Goal: Task Accomplishment & Management: Use online tool/utility

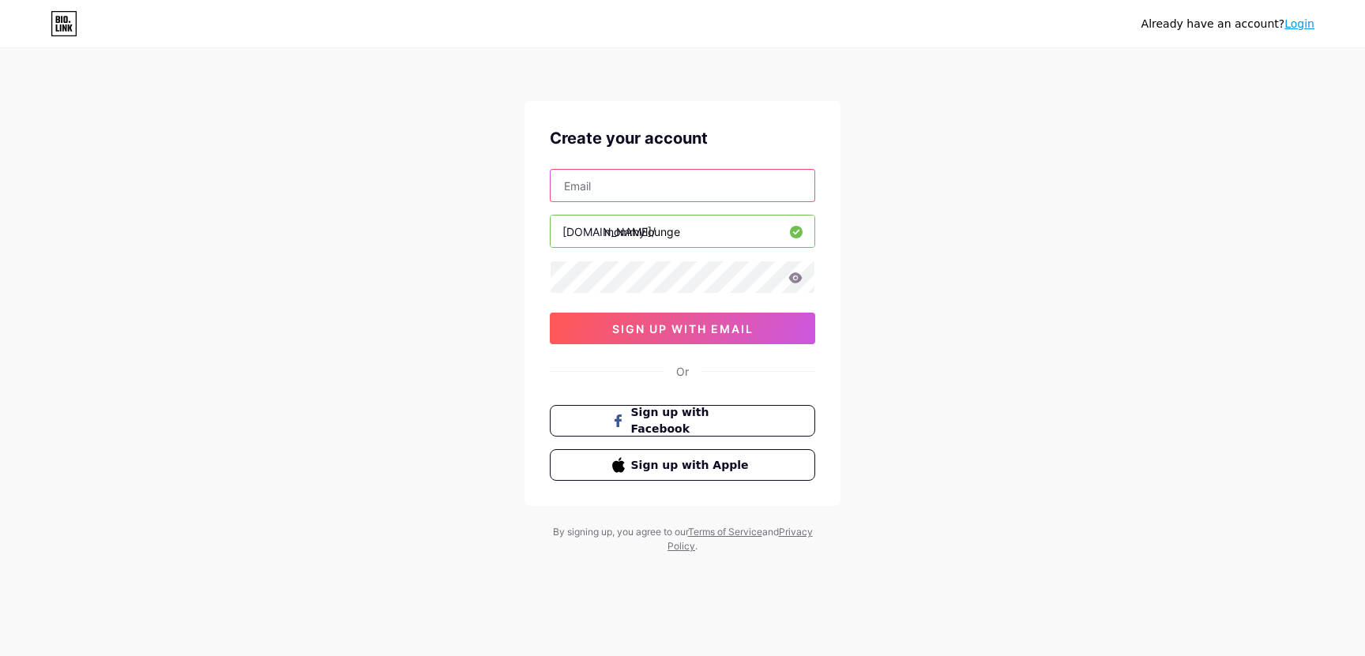
click at [705, 173] on input "text" at bounding box center [682, 186] width 264 height 32
type input "[EMAIL_ADDRESS][DOMAIN_NAME]"
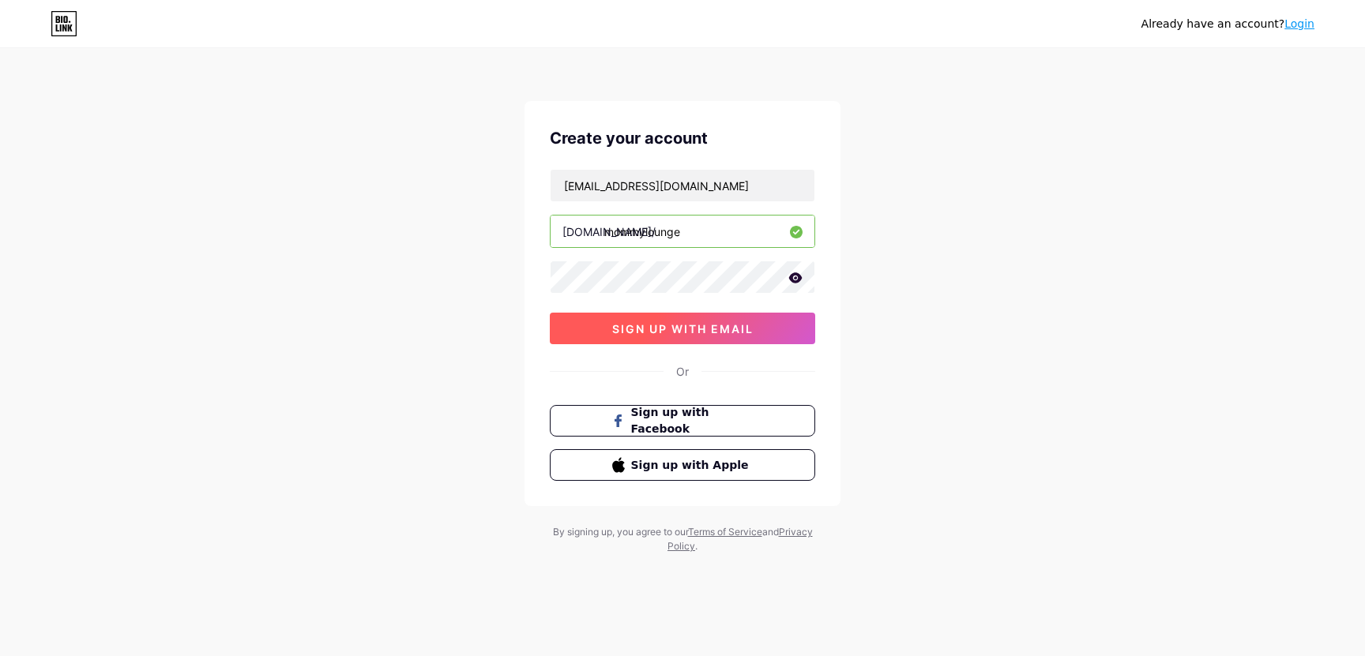
click at [712, 334] on span "sign up with email" at bounding box center [682, 328] width 141 height 13
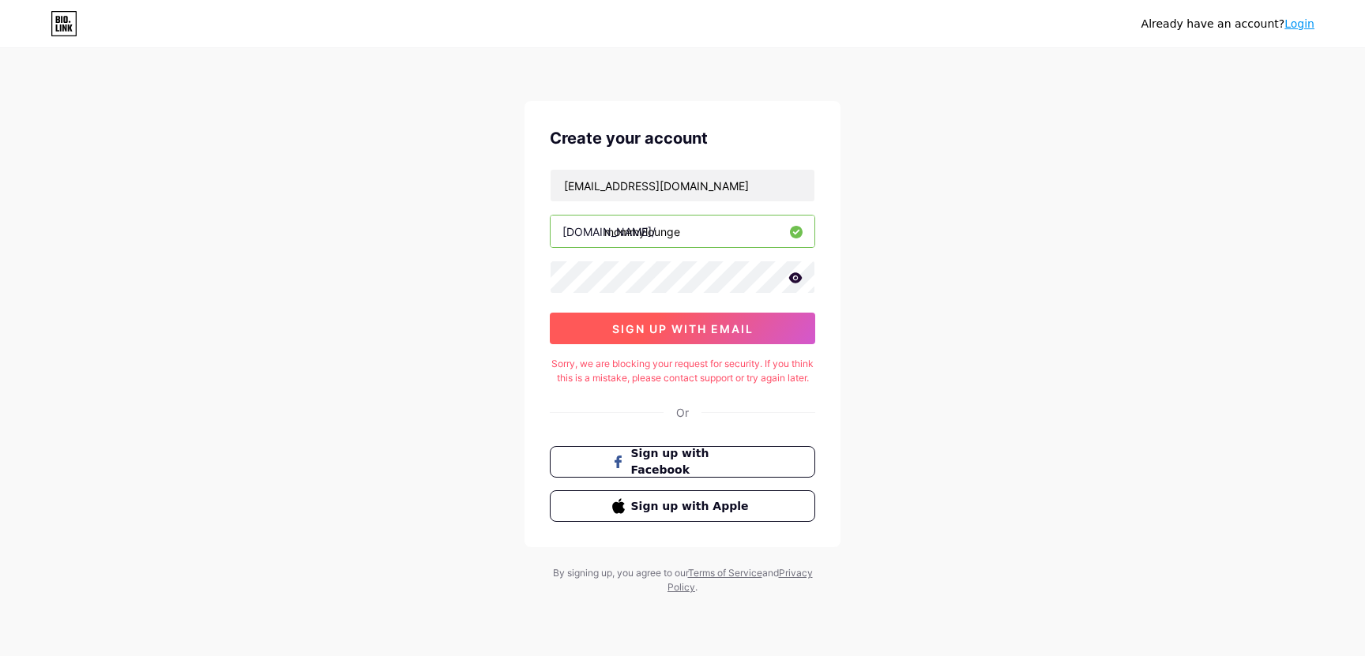
click at [762, 330] on button "sign up with email" at bounding box center [682, 329] width 265 height 32
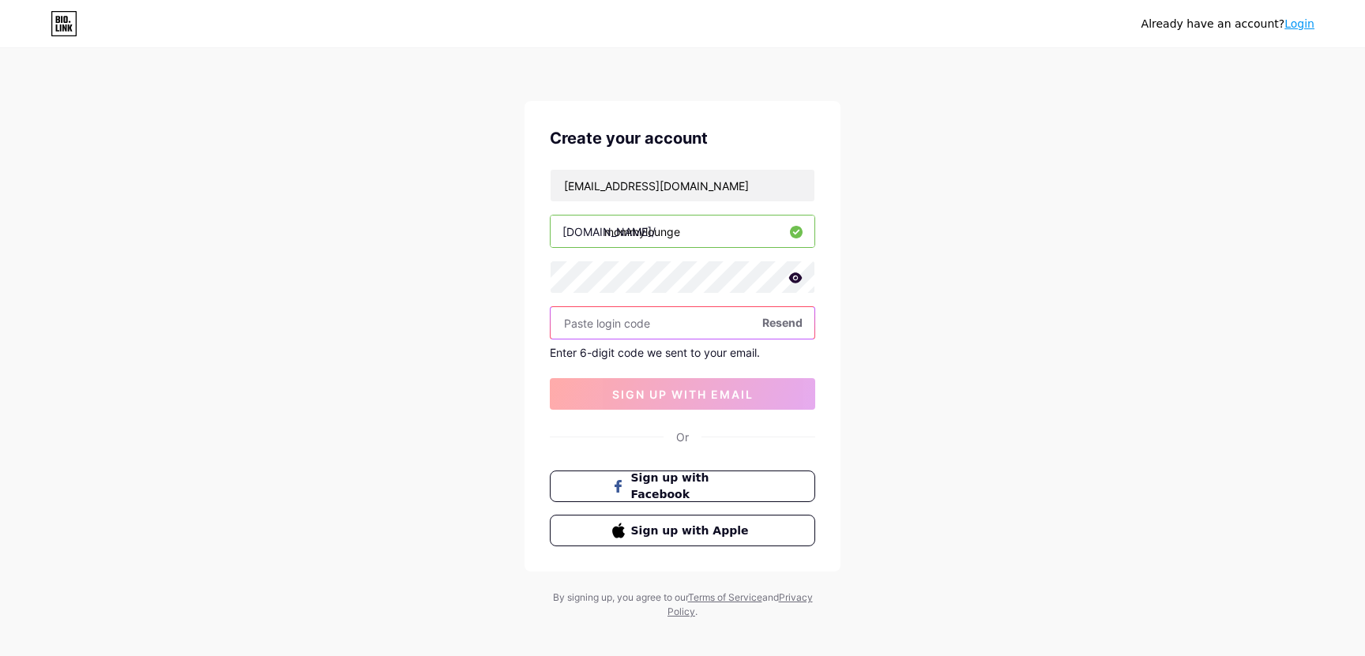
paste input "885222"
type input "885222"
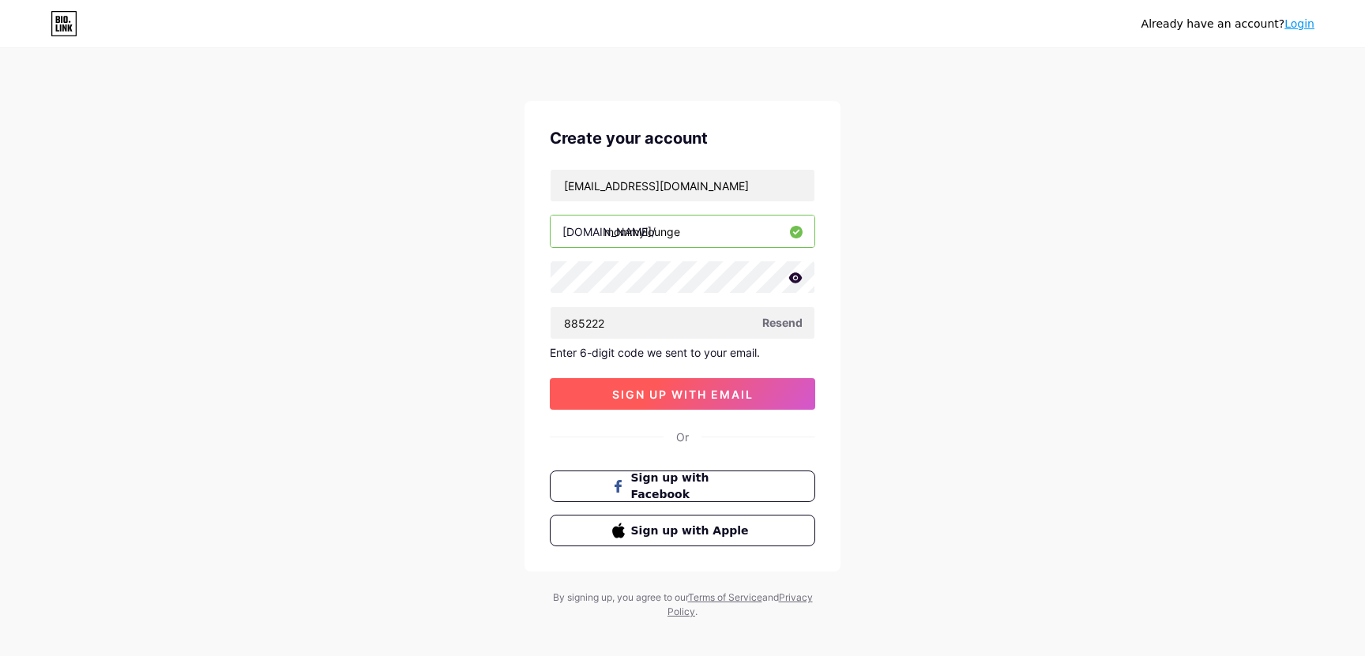
click at [683, 390] on span "sign up with email" at bounding box center [682, 394] width 141 height 13
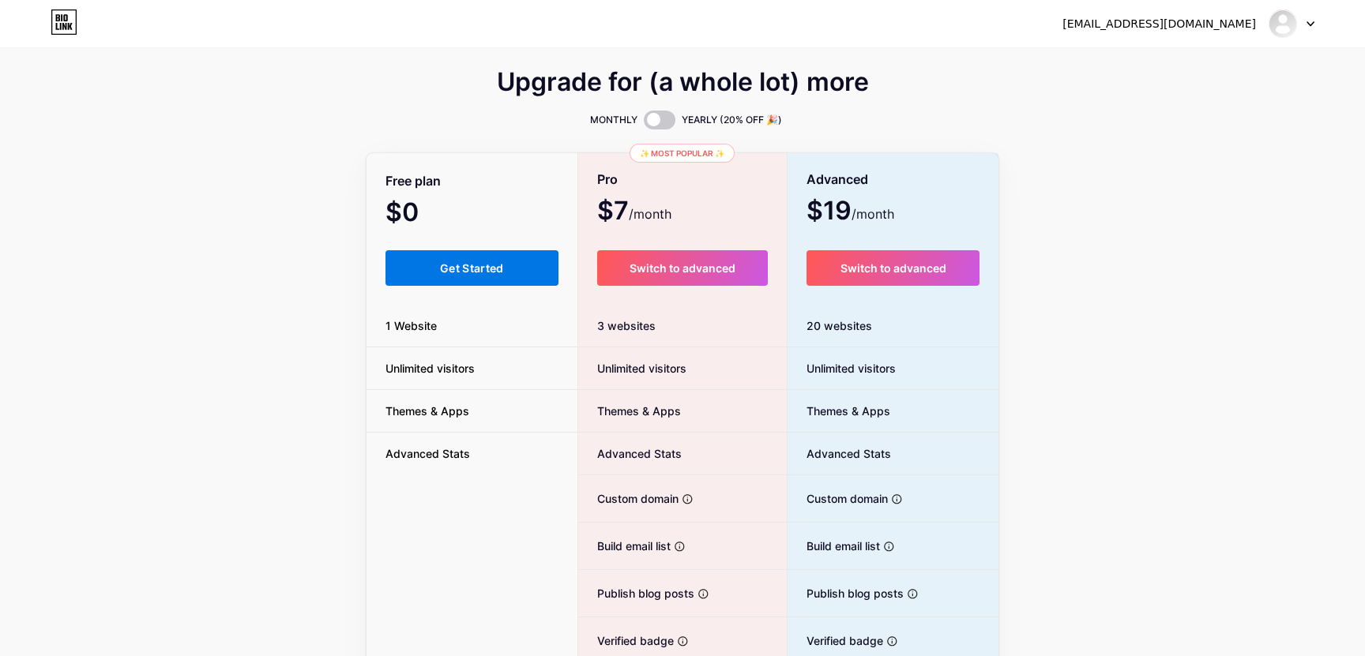
click at [496, 273] on span "Get Started" at bounding box center [472, 267] width 64 height 13
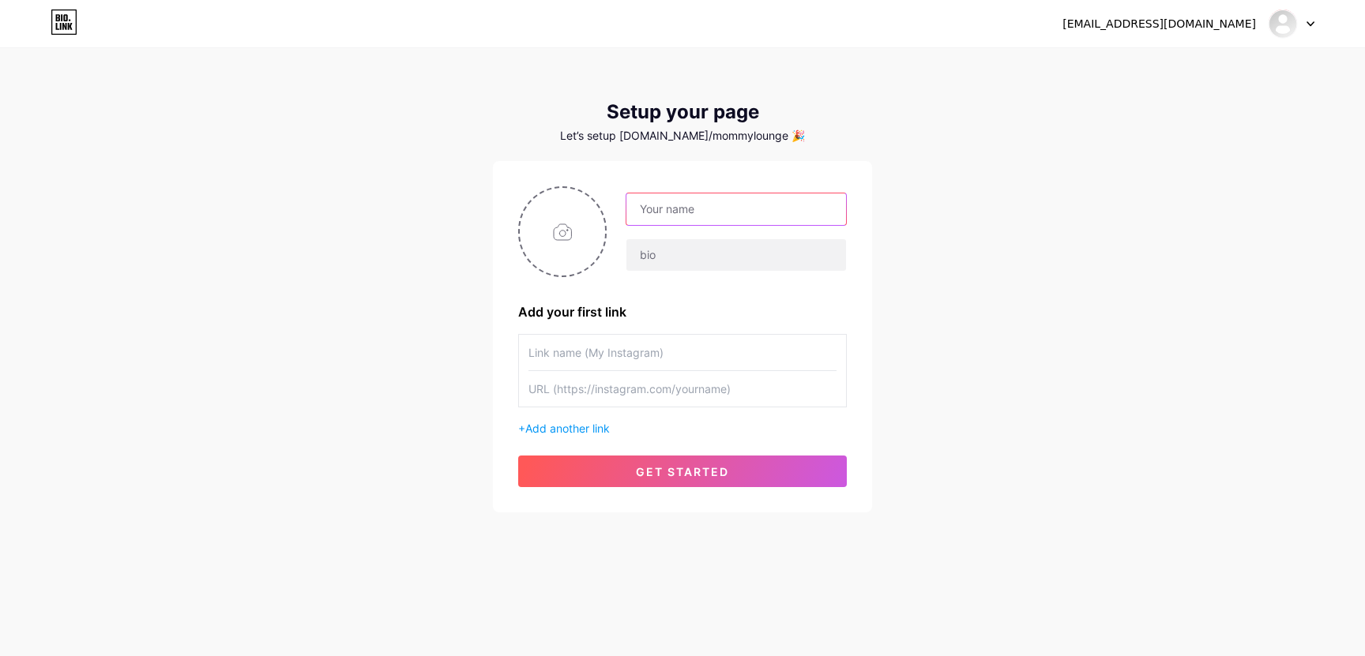
click at [698, 212] on input "text" at bounding box center [736, 209] width 220 height 32
type input "Mommy Lounge"
click at [577, 235] on input "file" at bounding box center [562, 232] width 85 height 88
click at [569, 228] on input "file" at bounding box center [562, 232] width 85 height 88
type input "C:\fakepath\a_77ef9e553ce859ba5cf39b27f09012fa.gif"
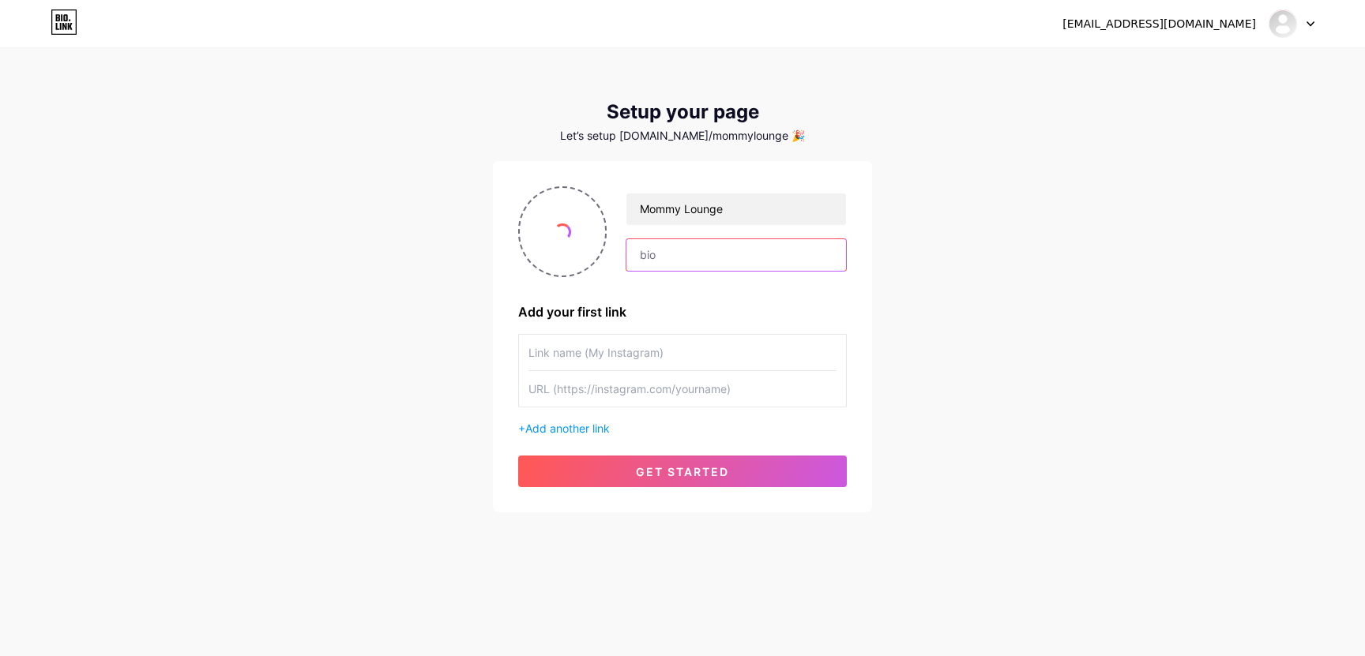
click at [752, 261] on input "text" at bounding box center [736, 255] width 220 height 32
type input "Welcome!"
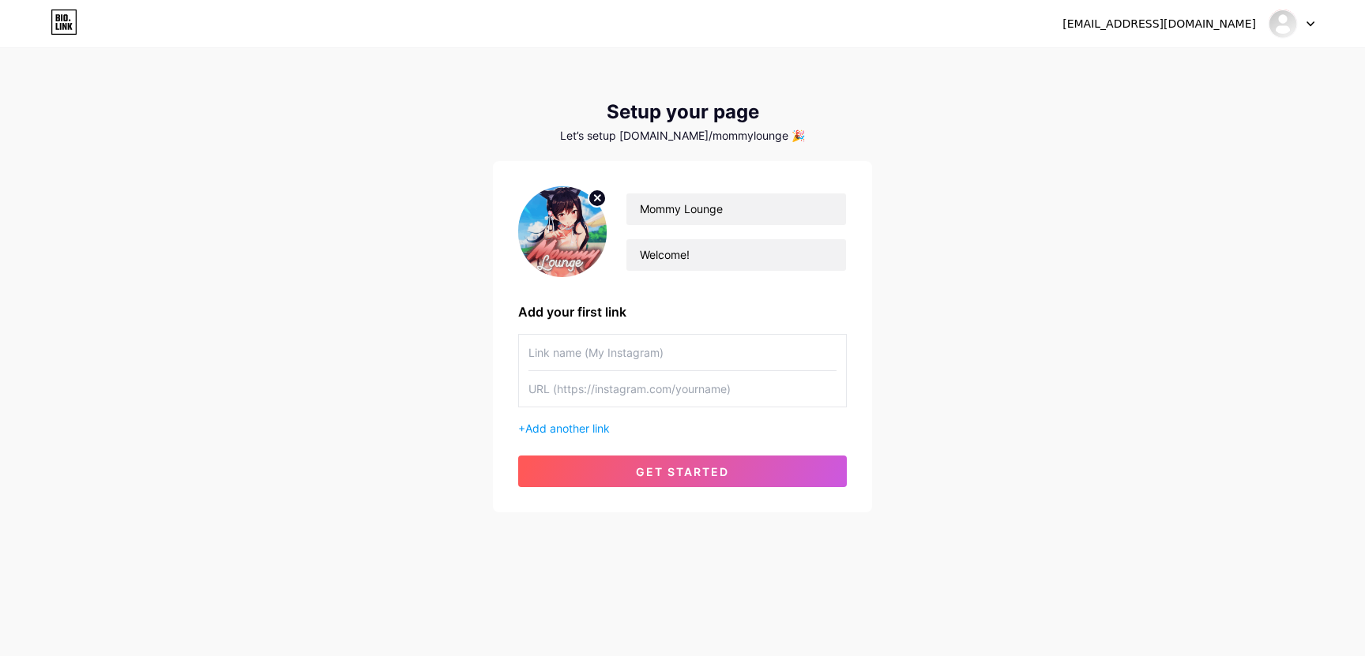
click at [675, 329] on div "Mommy Lounge Welcome! Add your first link + Add another link get started" at bounding box center [682, 336] width 329 height 301
click at [670, 345] on input "text" at bounding box center [682, 353] width 308 height 36
click at [584, 426] on span "Add another link" at bounding box center [567, 428] width 84 height 13
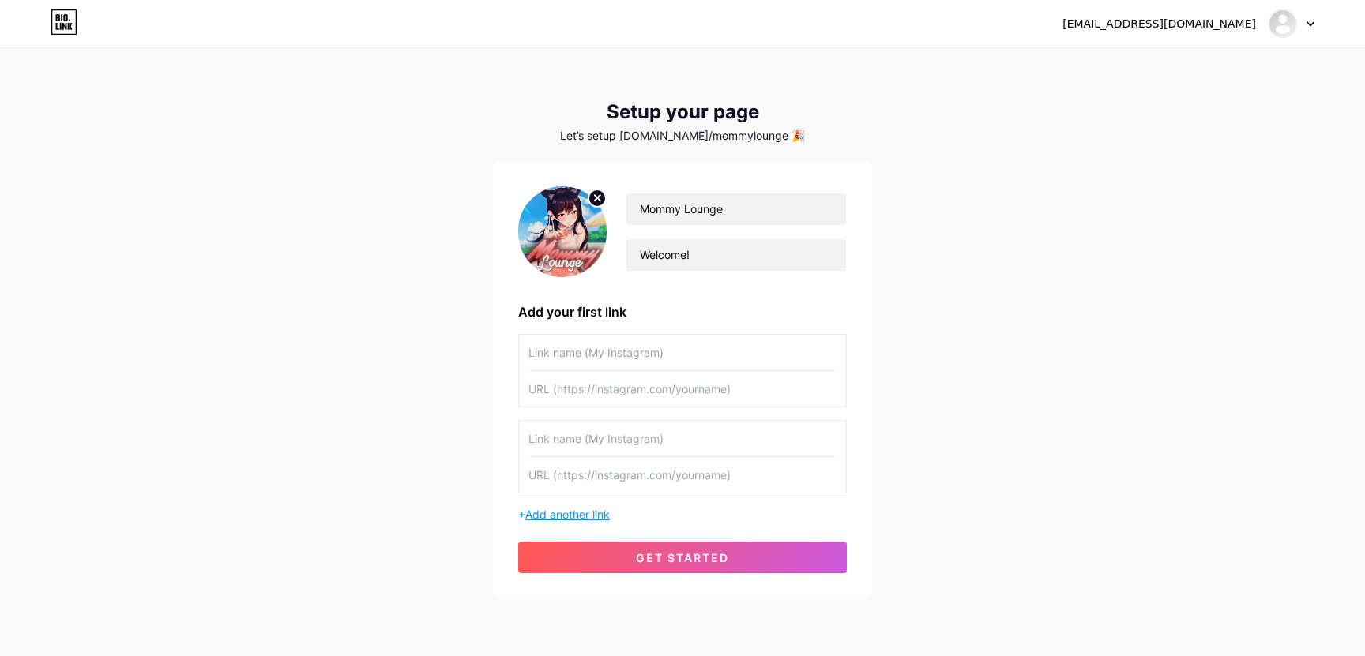
click at [563, 511] on span "Add another link" at bounding box center [567, 514] width 84 height 13
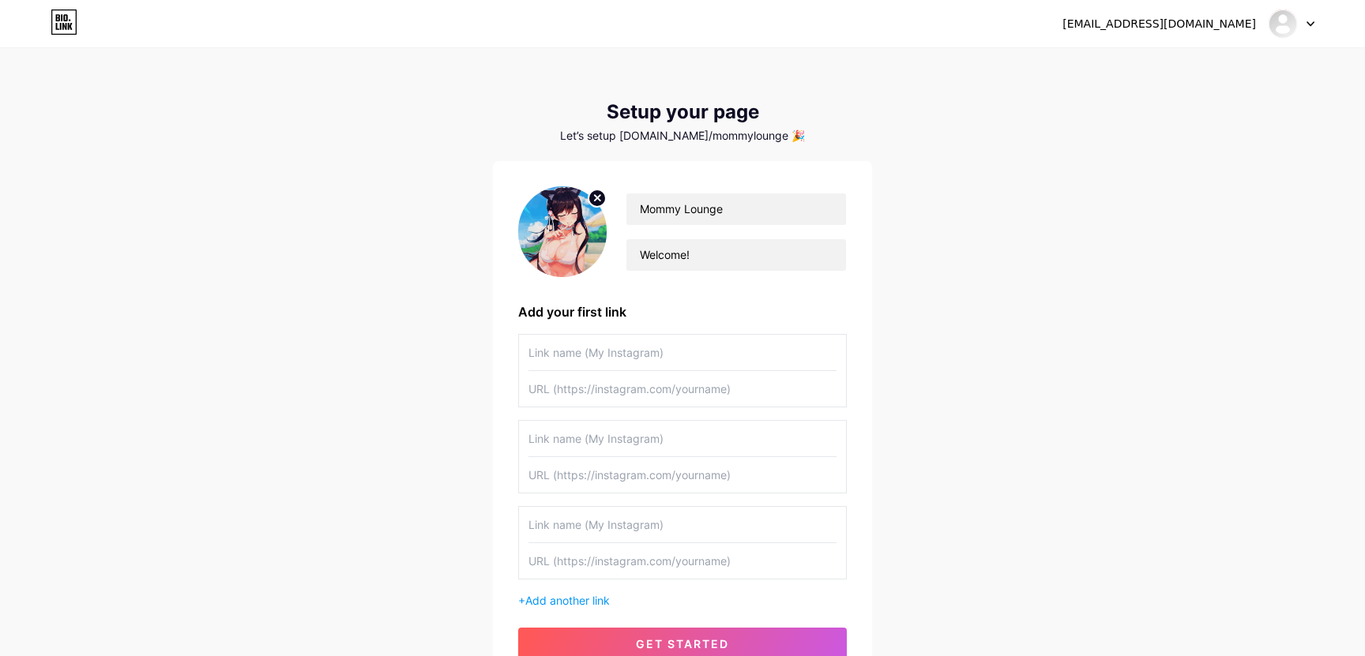
click at [600, 353] on input "text" at bounding box center [682, 353] width 308 height 36
type input "Telegram 1"
click at [602, 389] on input "text" at bounding box center [682, 389] width 308 height 36
paste input "[URL][DOMAIN_NAME]"
type input "[URL][DOMAIN_NAME]"
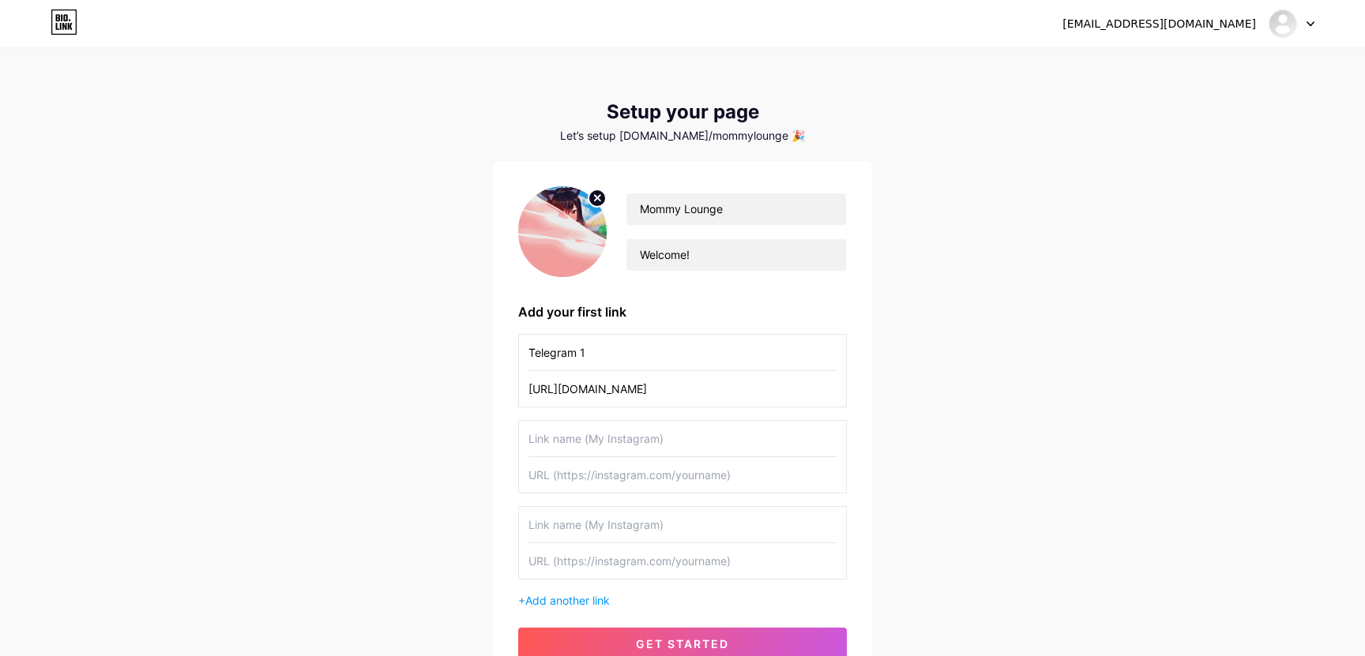
click at [573, 471] on input "text" at bounding box center [682, 475] width 308 height 36
click at [588, 440] on input "text" at bounding box center [682, 439] width 308 height 36
type input "Telegram 2"
click at [595, 479] on input "text" at bounding box center [682, 475] width 308 height 36
paste input "[URL][DOMAIN_NAME]"
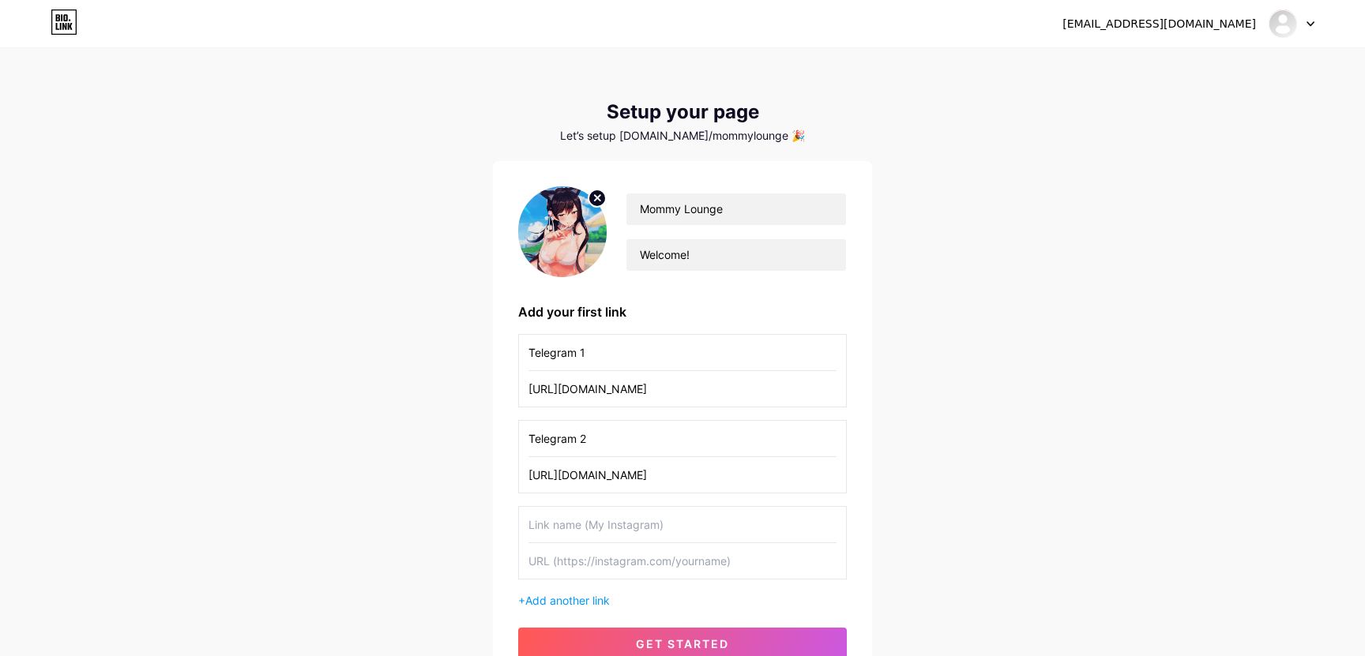
type input "[URL][DOMAIN_NAME]"
click at [620, 554] on input "text" at bounding box center [682, 561] width 308 height 36
paste input "[URL][DOMAIN_NAME]"
type input "[URL][DOMAIN_NAME]"
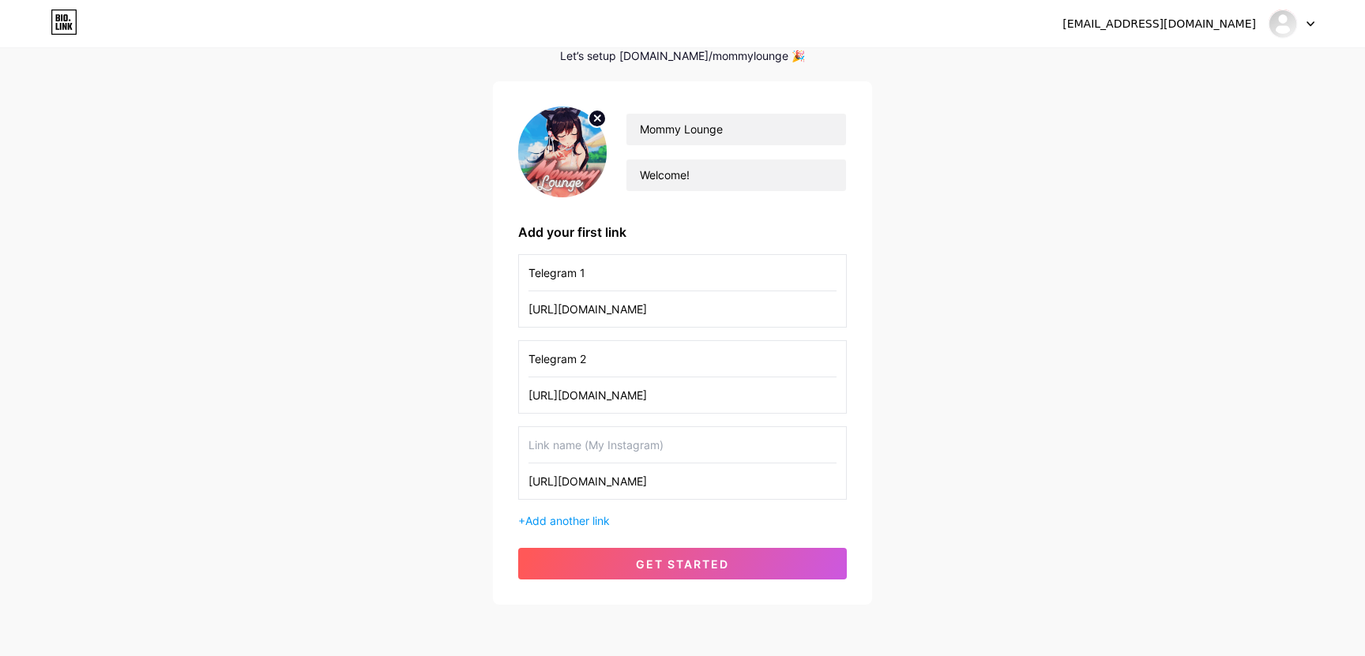
scroll to position [84, 0]
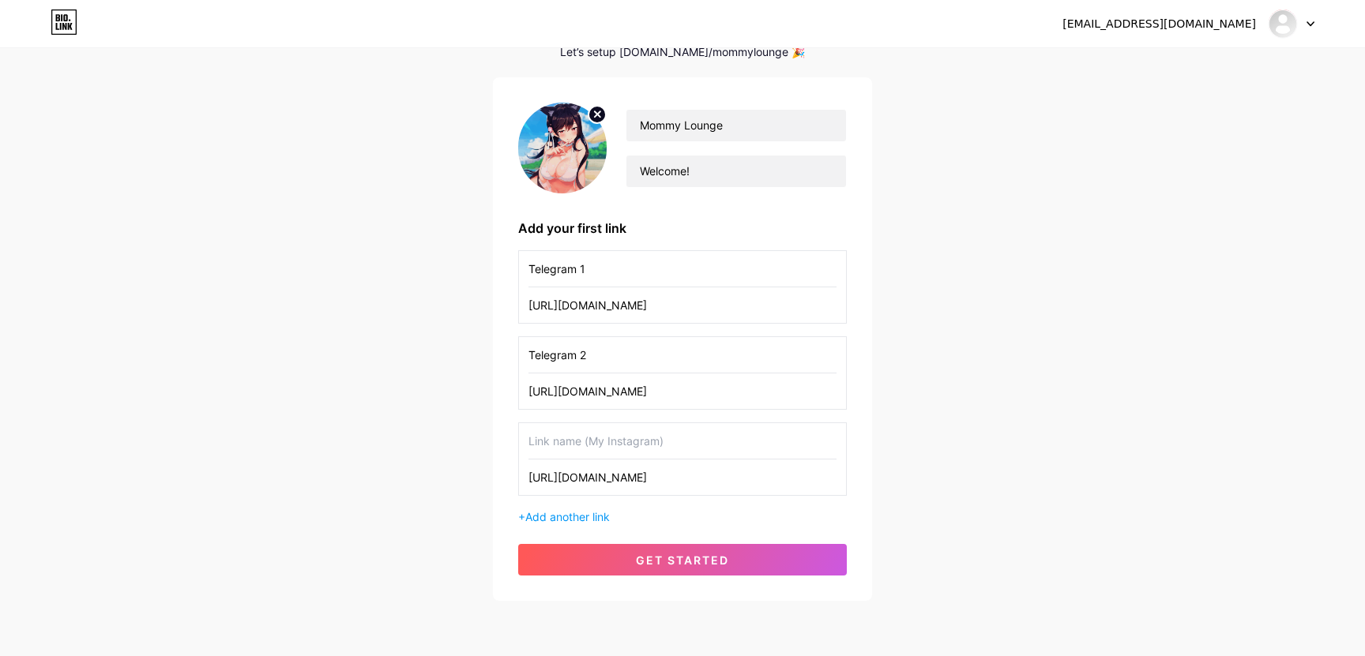
click at [597, 449] on input "text" at bounding box center [682, 441] width 308 height 36
type input "Telegram 3"
click at [586, 518] on span "Add another link" at bounding box center [567, 516] width 84 height 13
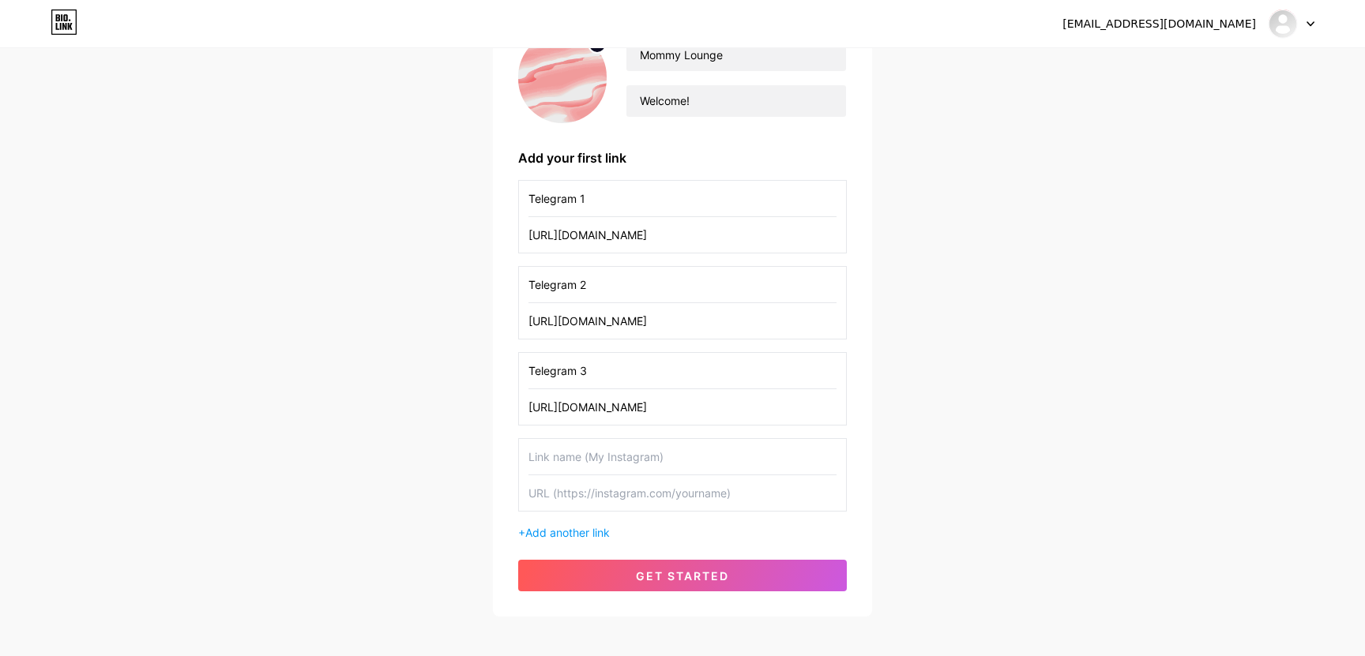
scroll to position [162, 0]
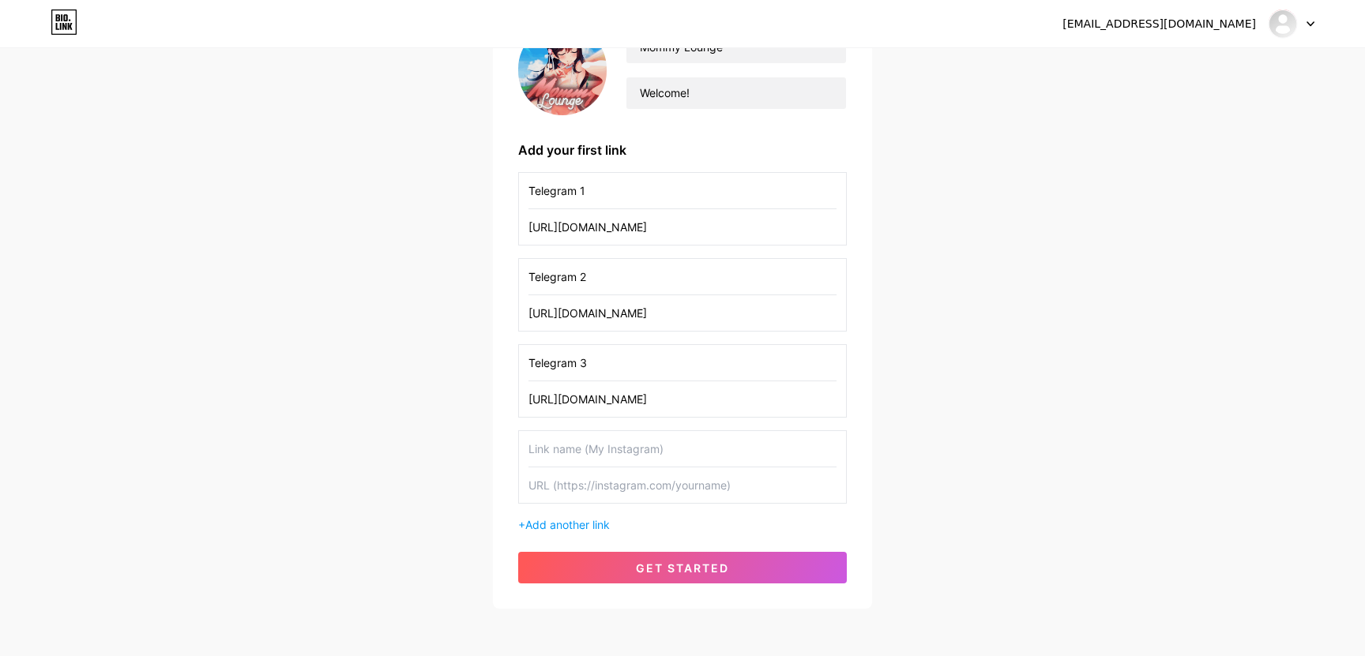
click at [591, 464] on input "text" at bounding box center [682, 449] width 308 height 36
type input "Telegram 4"
click at [618, 494] on input "text" at bounding box center [682, 485] width 308 height 36
paste input "[URL][DOMAIN_NAME]"
type input "[URL][DOMAIN_NAME]"
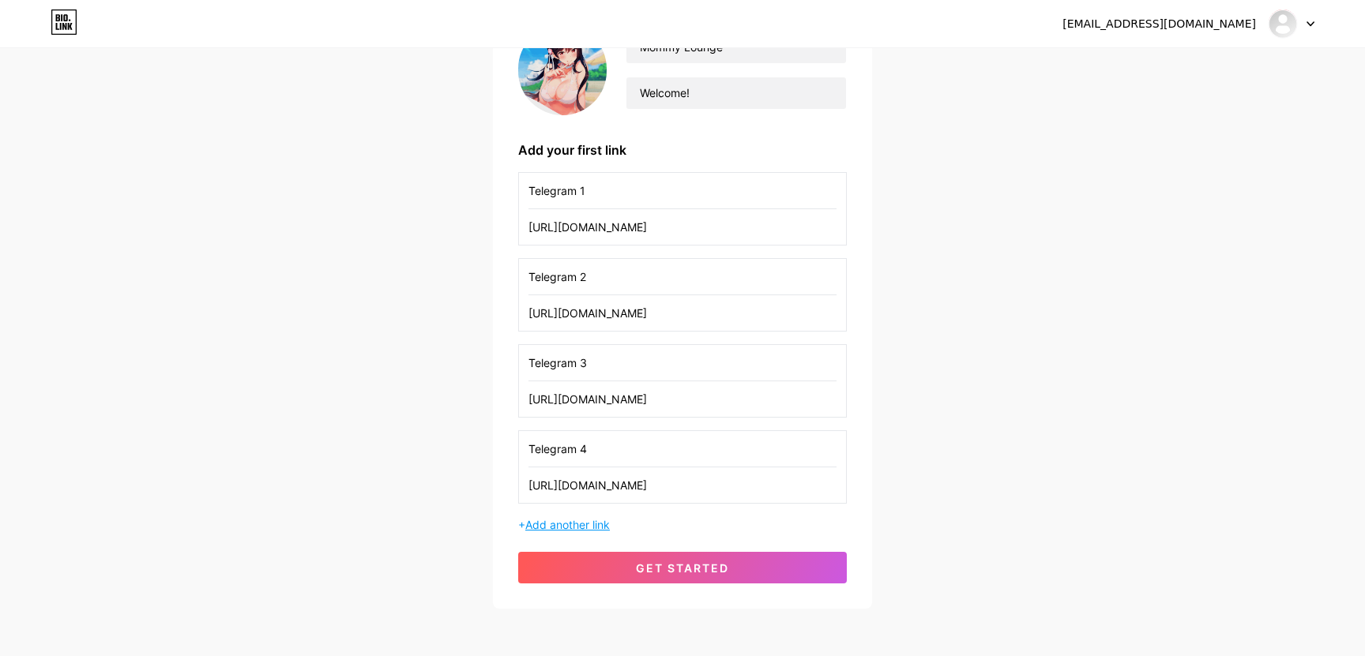
click at [588, 524] on span "Add another link" at bounding box center [567, 524] width 84 height 13
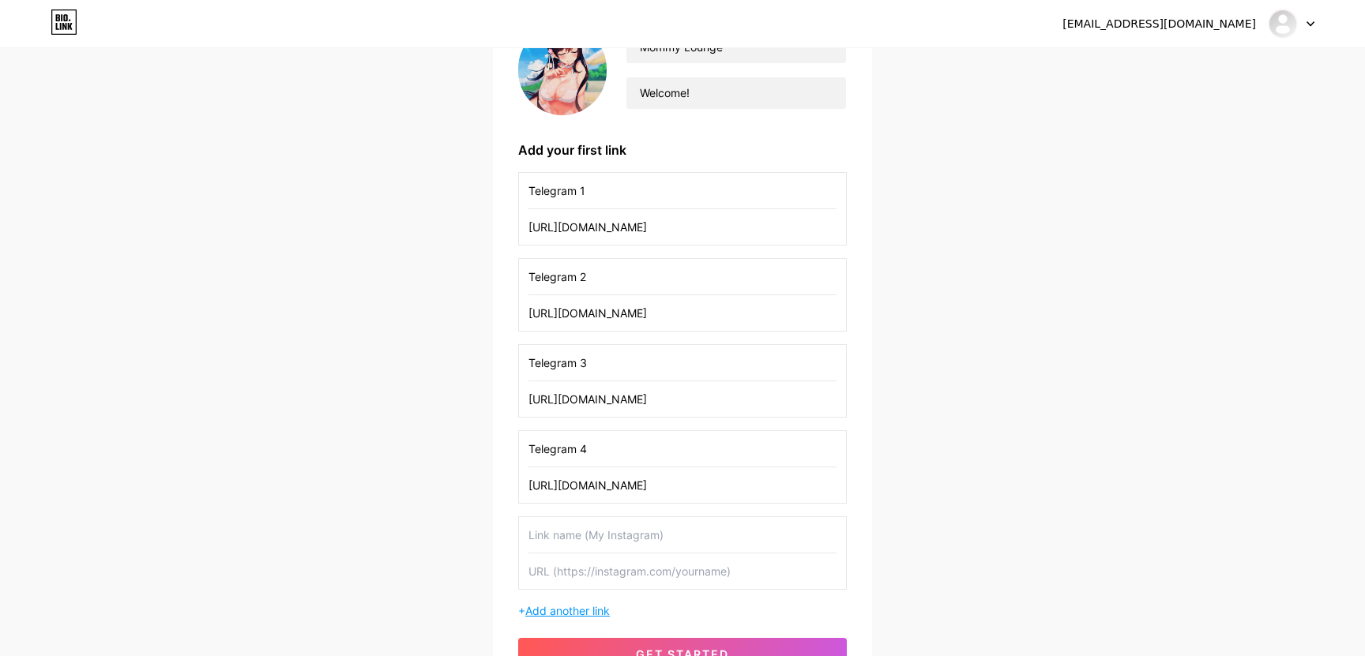
click at [570, 609] on span "Add another link" at bounding box center [567, 610] width 84 height 13
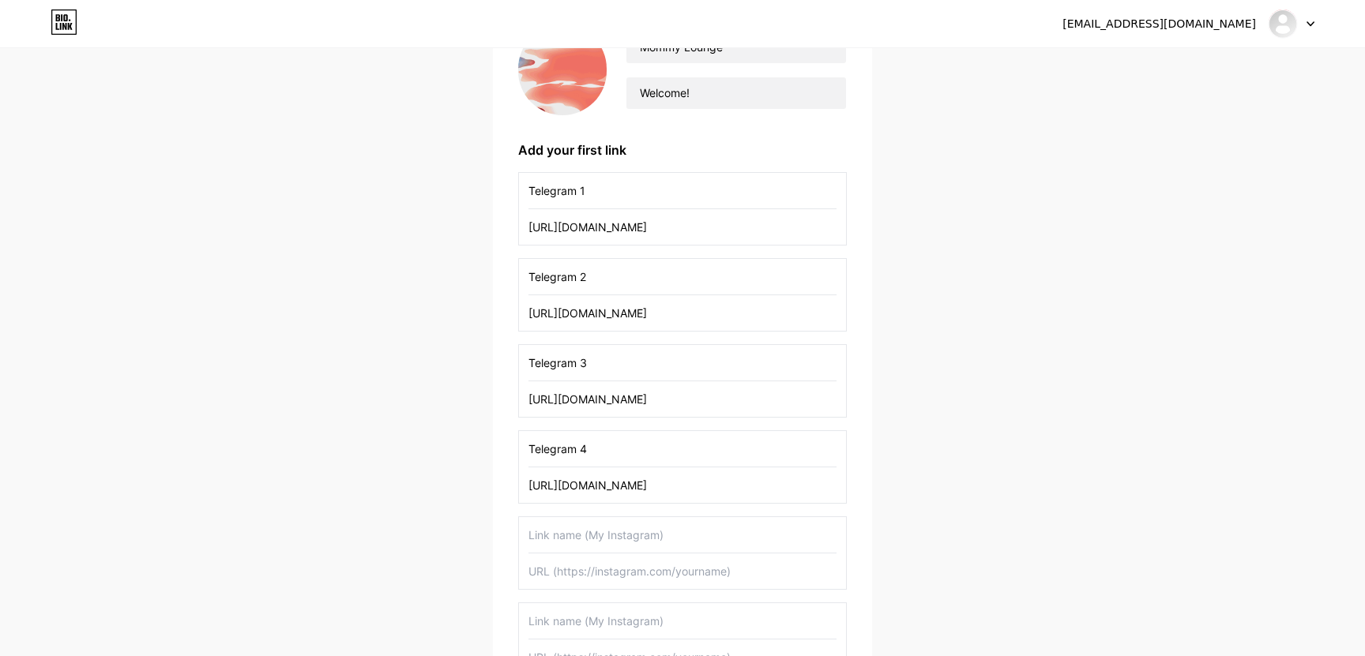
click at [590, 547] on input "text" at bounding box center [682, 535] width 308 height 36
type input "Telegram 5"
click at [556, 584] on input "text" at bounding box center [682, 572] width 308 height 36
paste input "[URL][DOMAIN_NAME]"
type input "[URL][DOMAIN_NAME]"
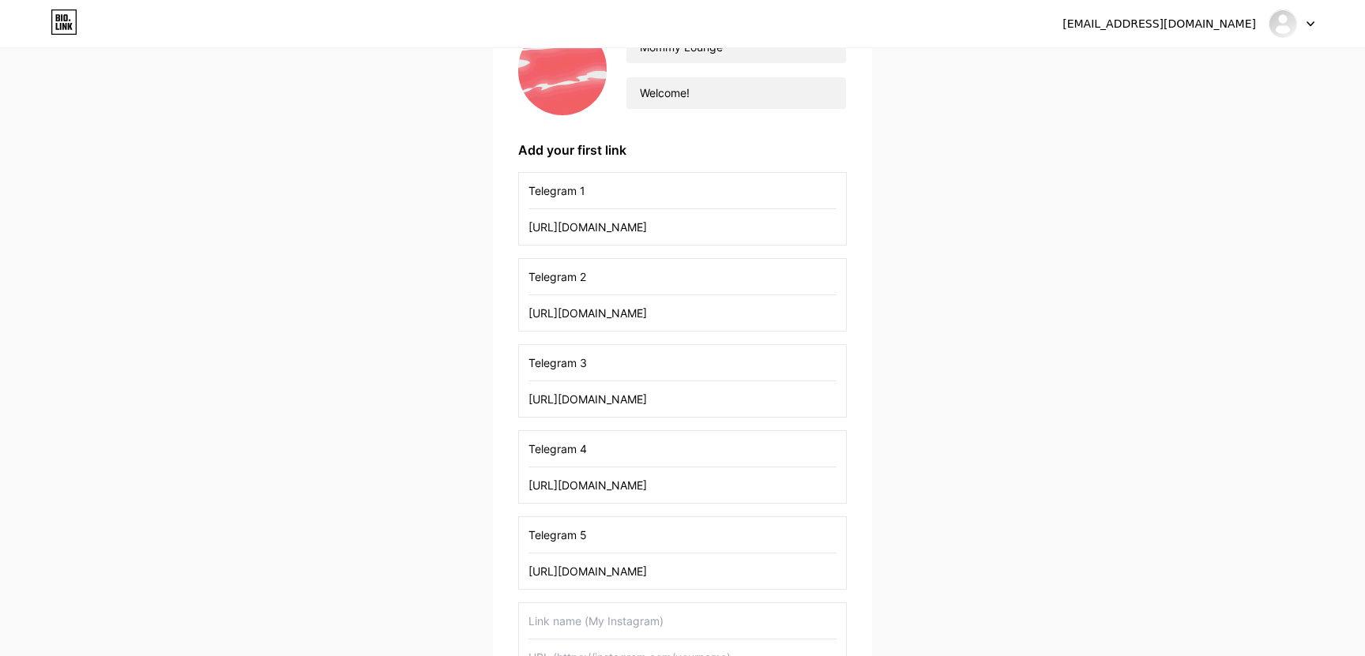
click at [558, 621] on input "text" at bounding box center [682, 621] width 308 height 36
type input "Telegram 6"
click at [723, 75] on div "Mommy Lounge Welcome!" at bounding box center [726, 70] width 240 height 79
click at [720, 89] on input "Welcome!" at bounding box center [736, 93] width 220 height 32
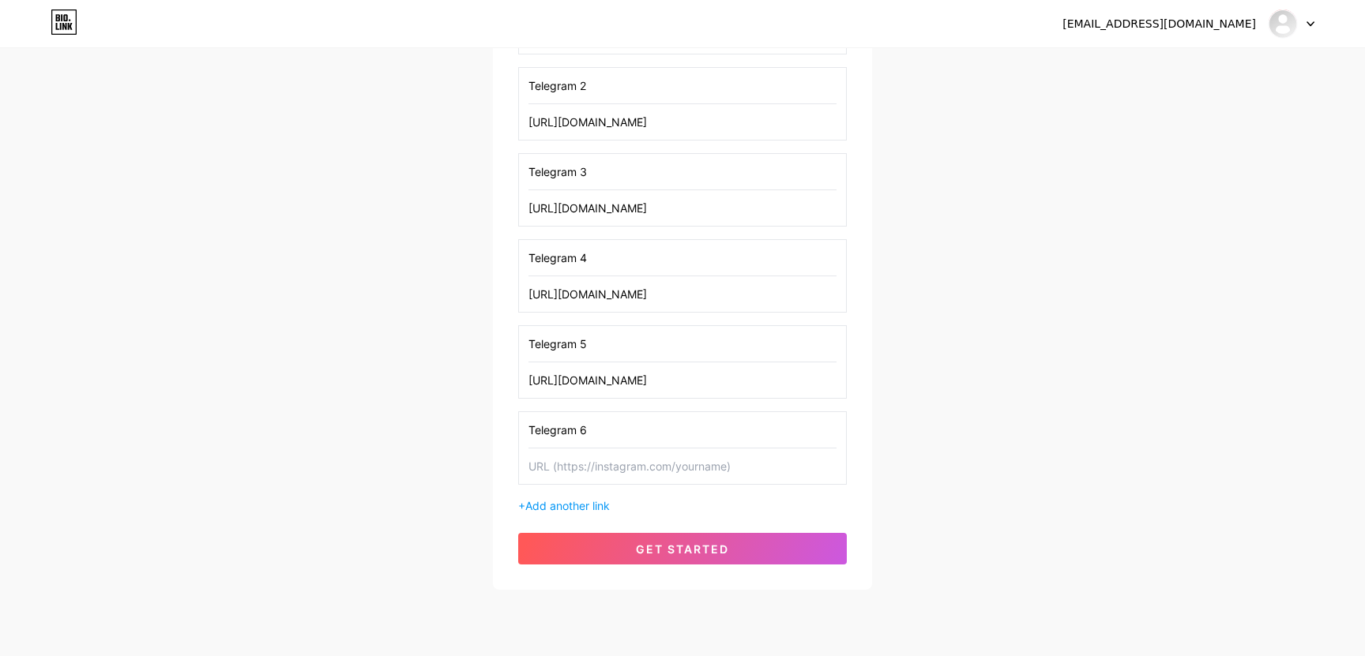
scroll to position [400, 0]
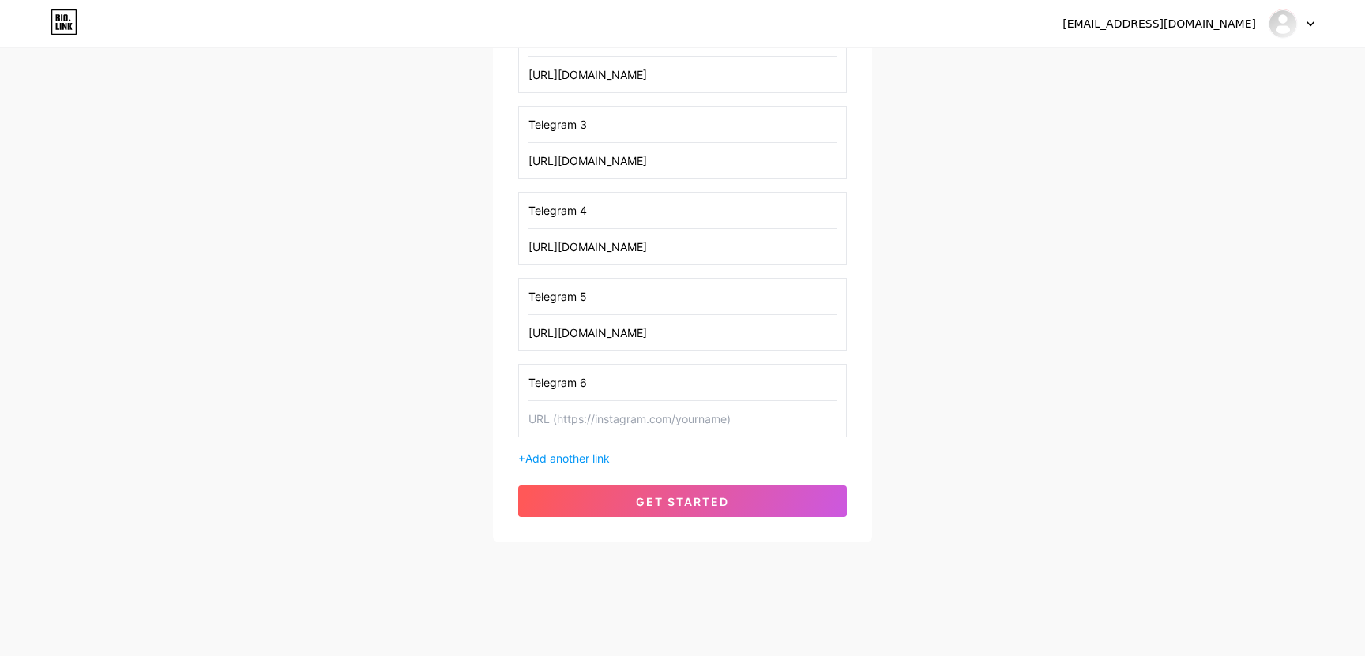
type input "Welcome! We update daily!"
click at [650, 425] on input "text" at bounding box center [682, 419] width 308 height 36
paste input "[URL][DOMAIN_NAME]"
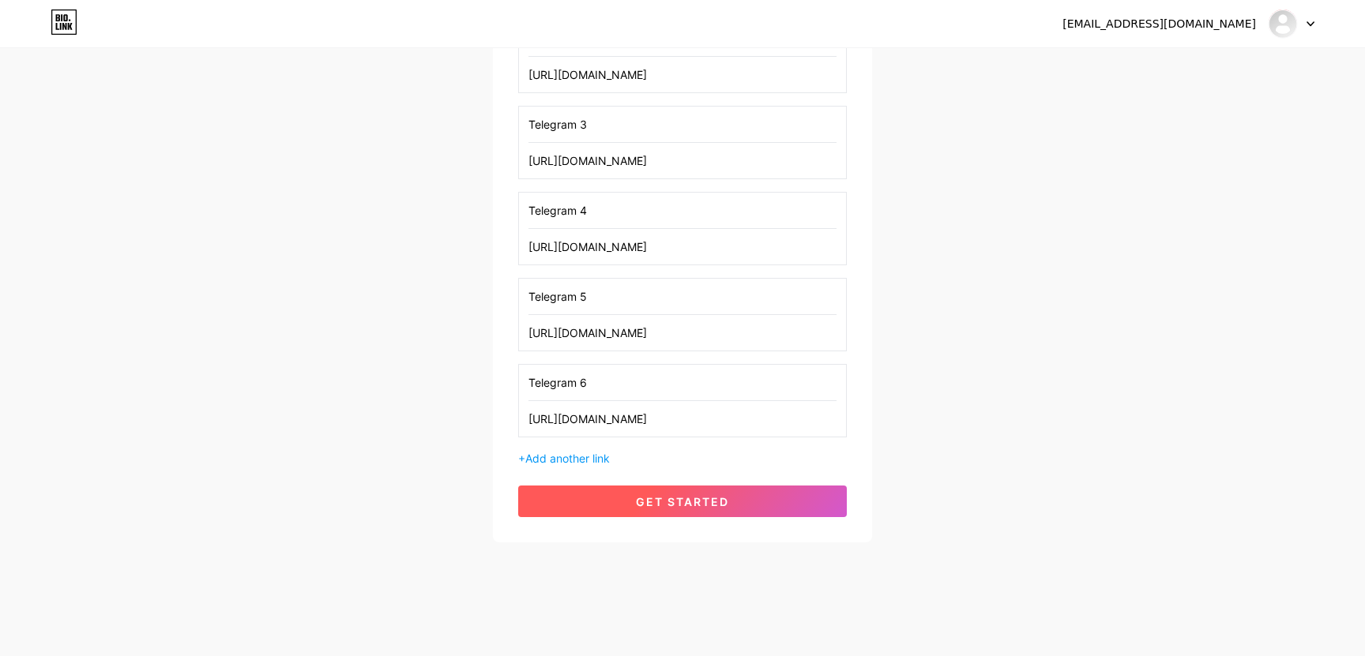
type input "[URL][DOMAIN_NAME]"
click at [636, 505] on span "get started" at bounding box center [682, 501] width 93 height 13
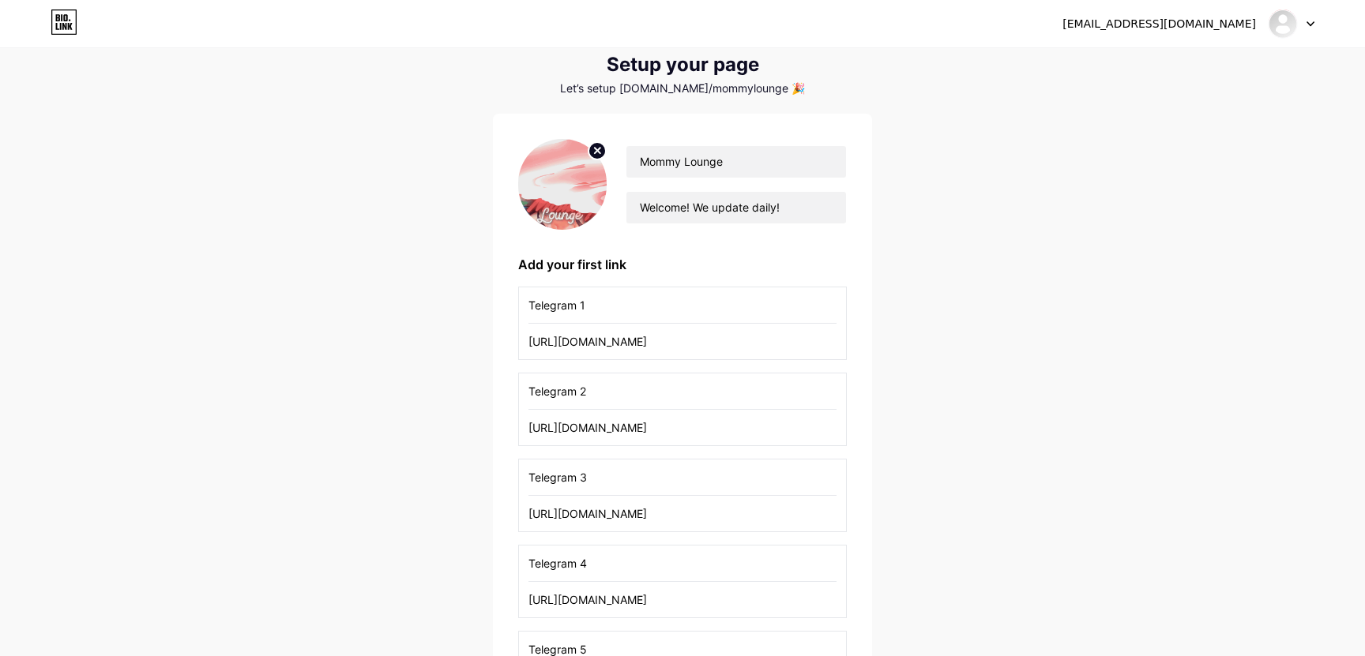
scroll to position [5, 0]
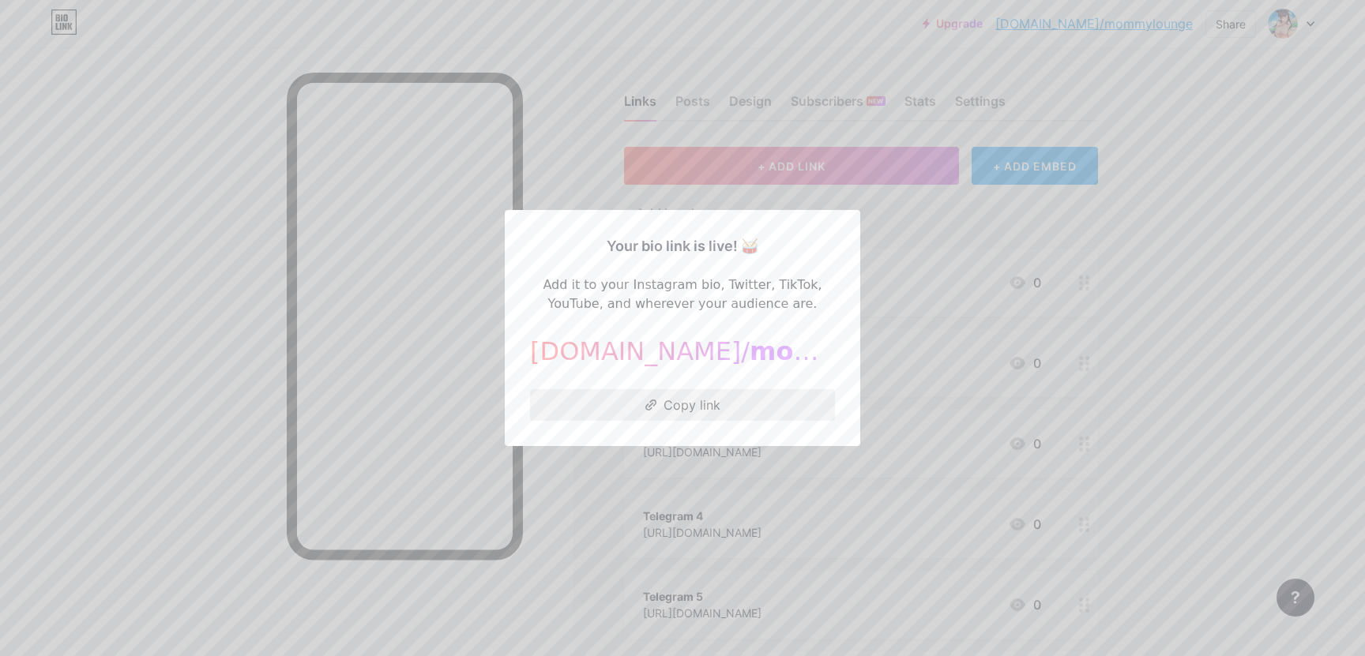
click at [690, 402] on button "Copy link" at bounding box center [682, 405] width 305 height 32
click at [821, 107] on div at bounding box center [682, 328] width 1365 height 656
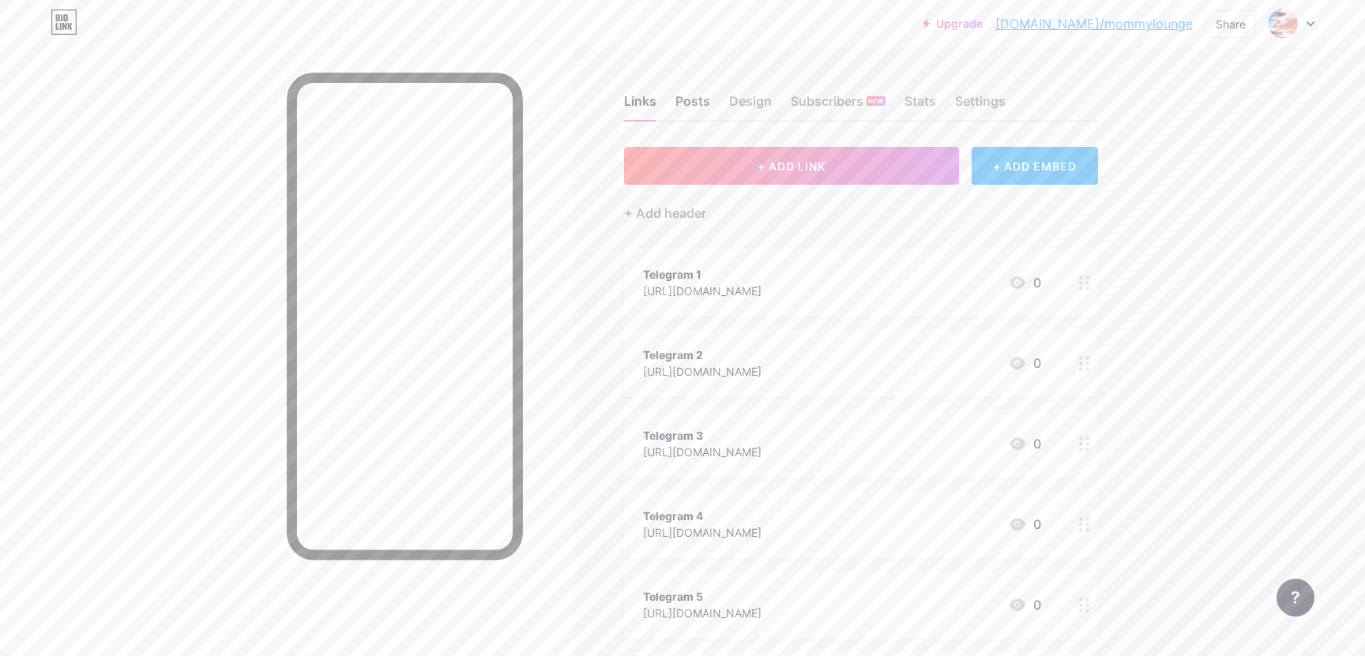
click at [687, 106] on div "Posts" at bounding box center [692, 106] width 35 height 28
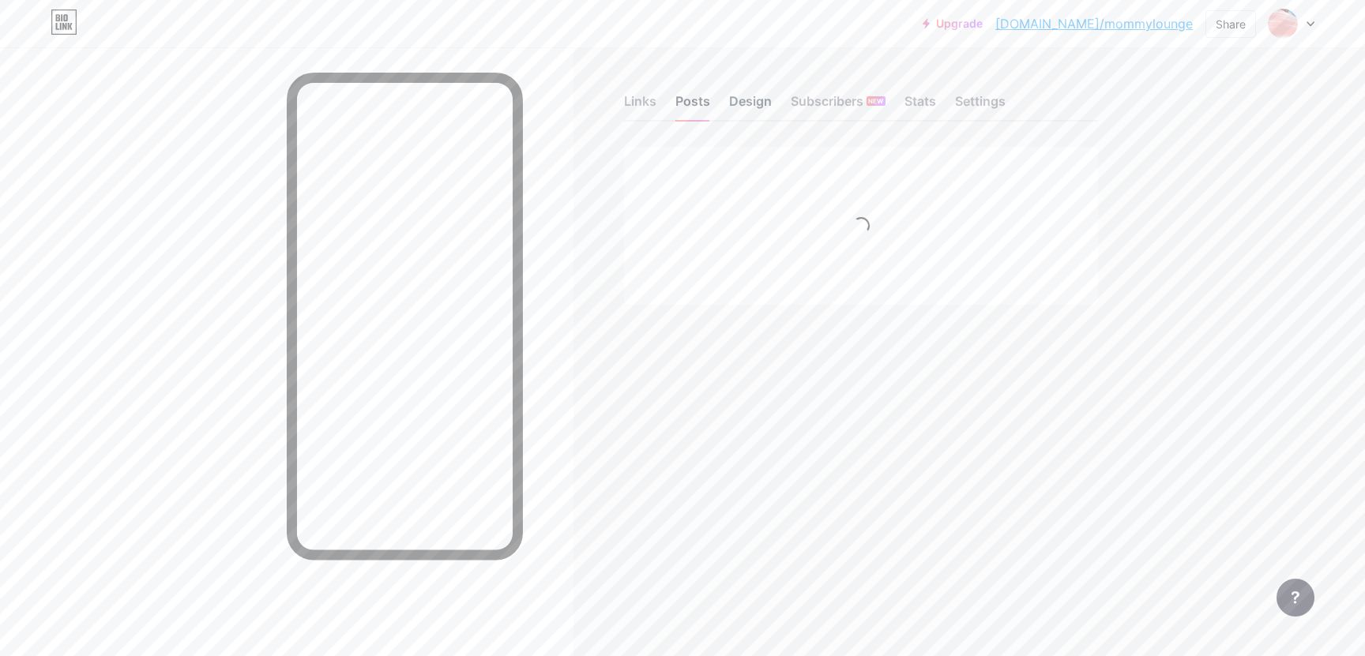
click at [732, 103] on div "Design" at bounding box center [750, 106] width 43 height 28
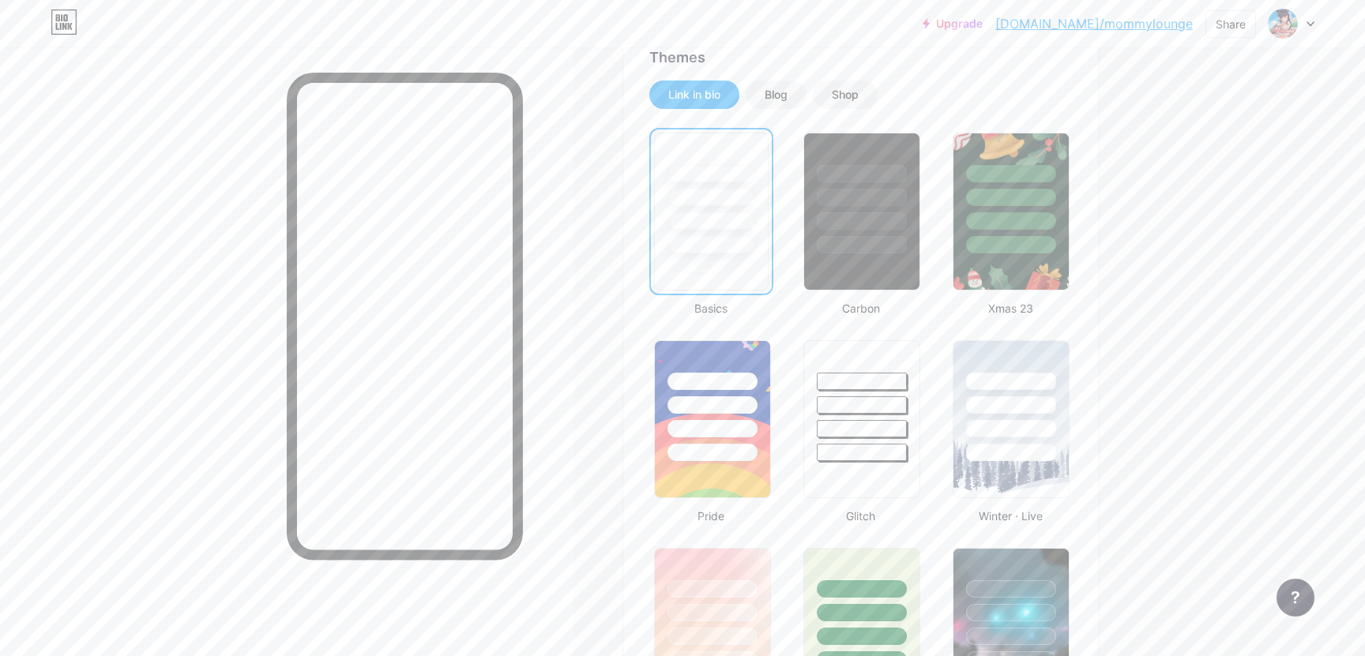
scroll to position [609, 0]
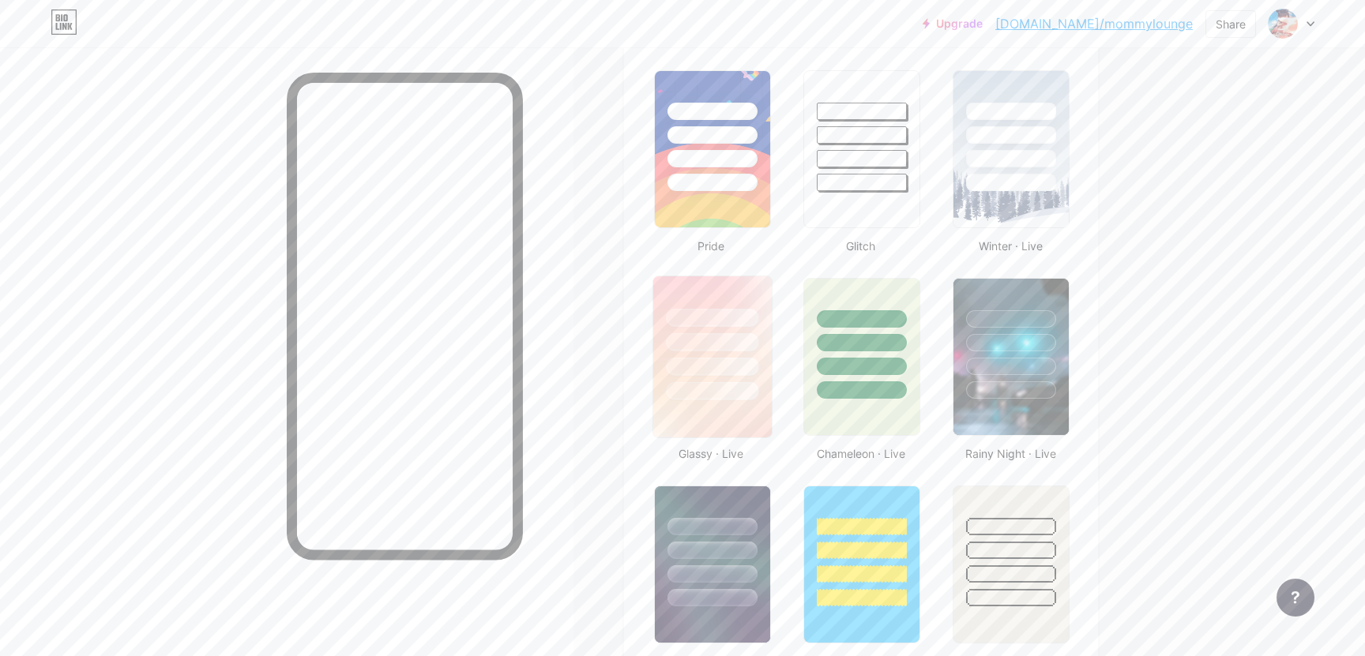
click at [727, 373] on div at bounding box center [712, 367] width 92 height 18
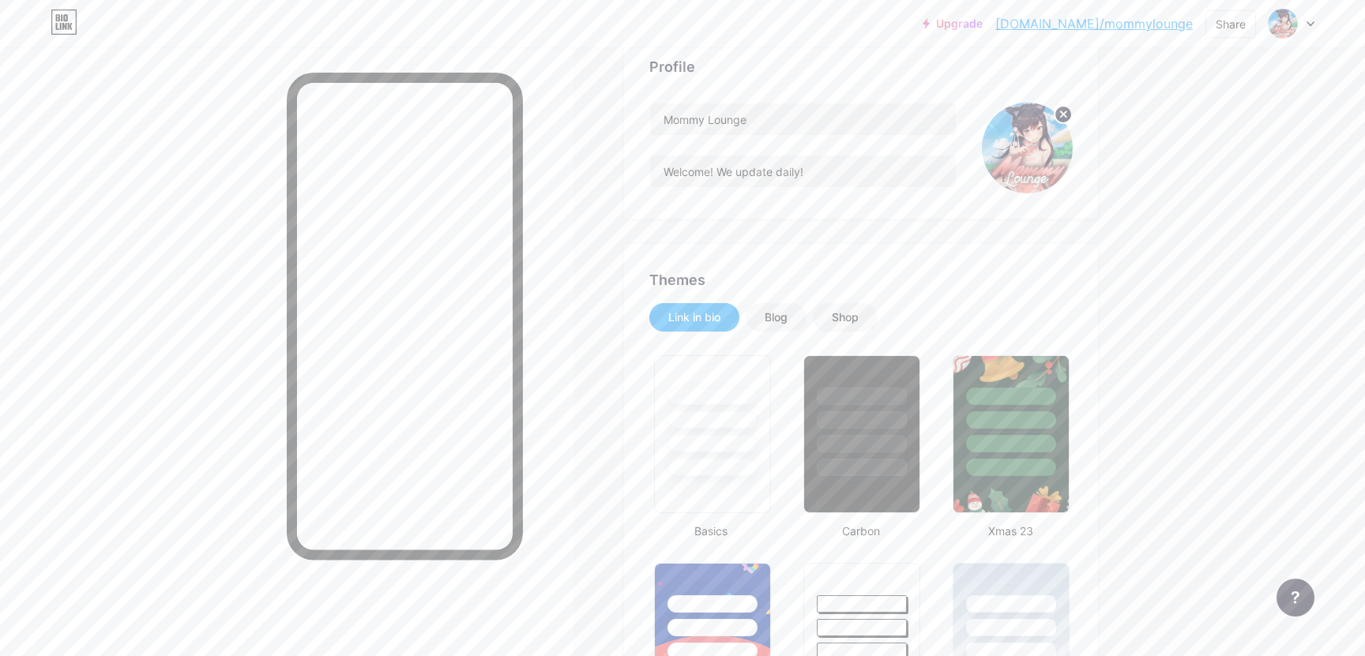
scroll to position [0, 0]
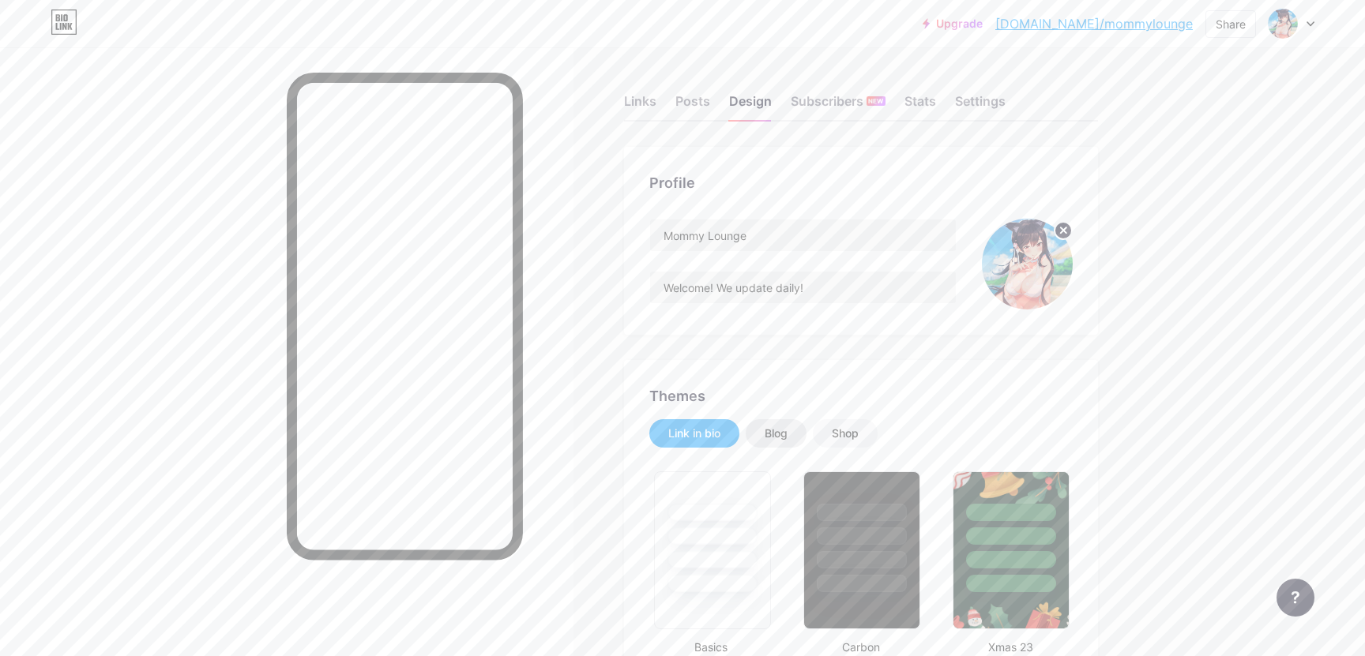
click at [783, 420] on div "Blog" at bounding box center [775, 433] width 61 height 28
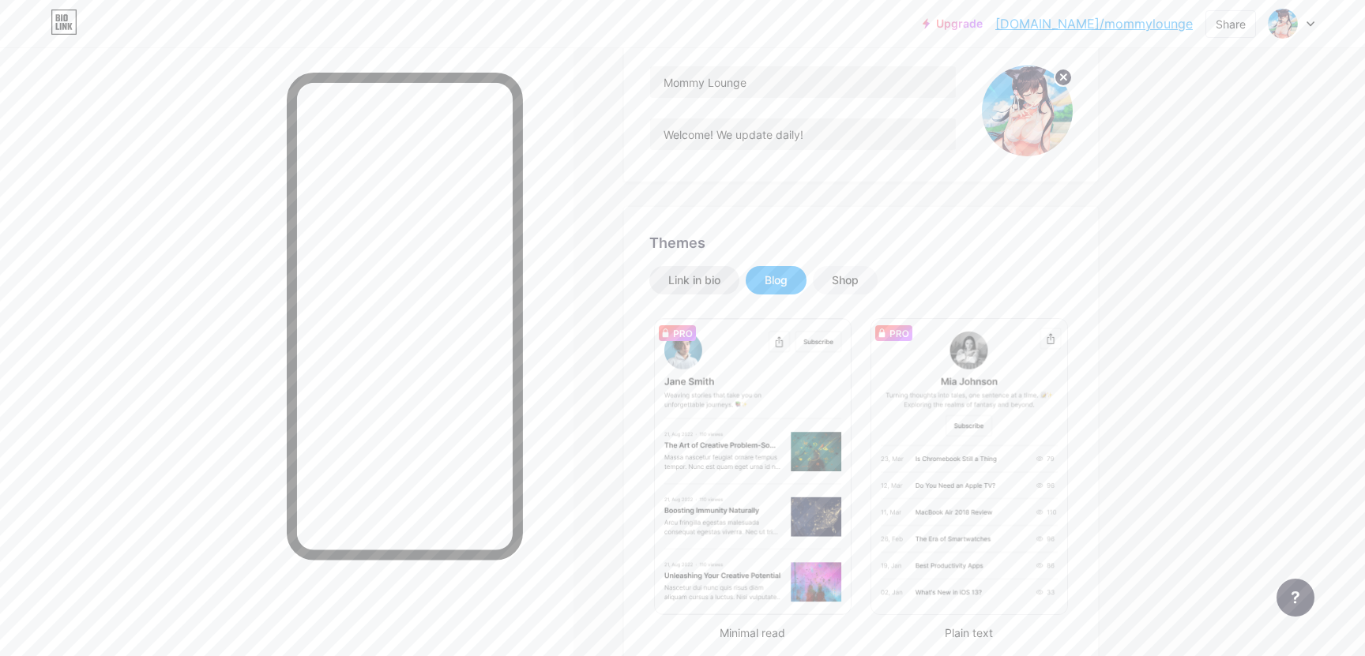
click at [693, 287] on div "Link in bio" at bounding box center [694, 280] width 52 height 16
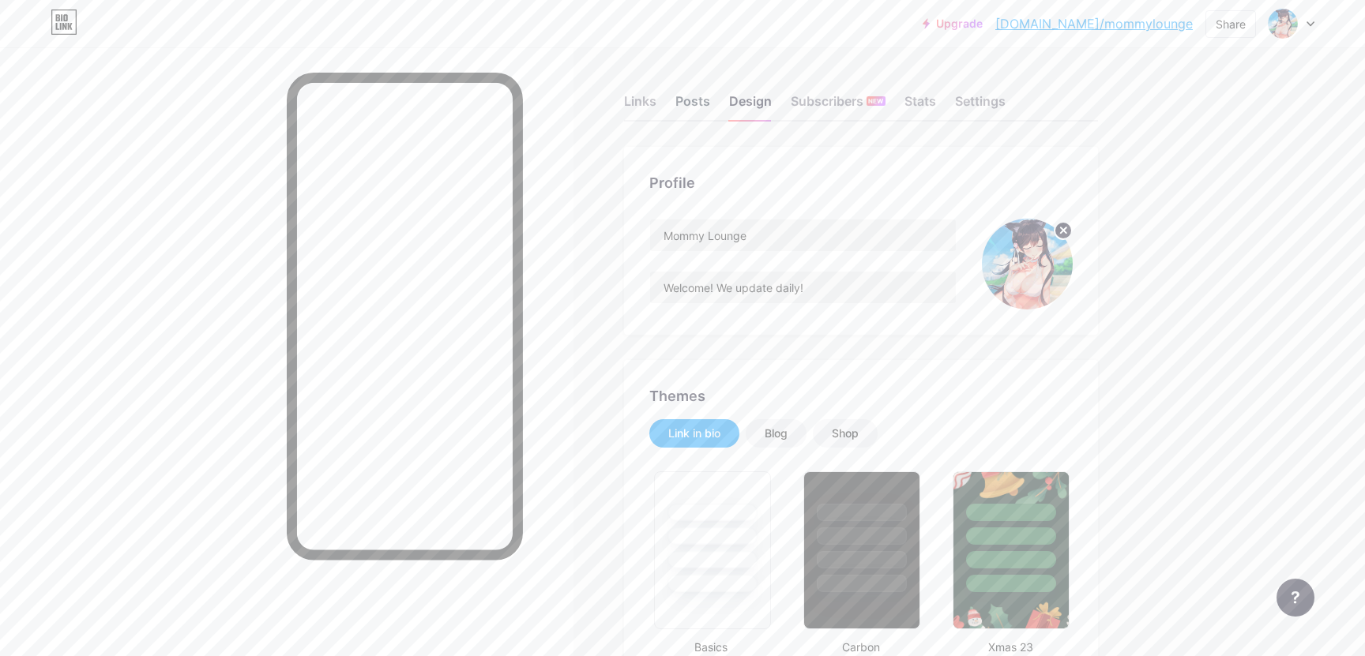
click at [691, 111] on div "Posts" at bounding box center [692, 106] width 35 height 28
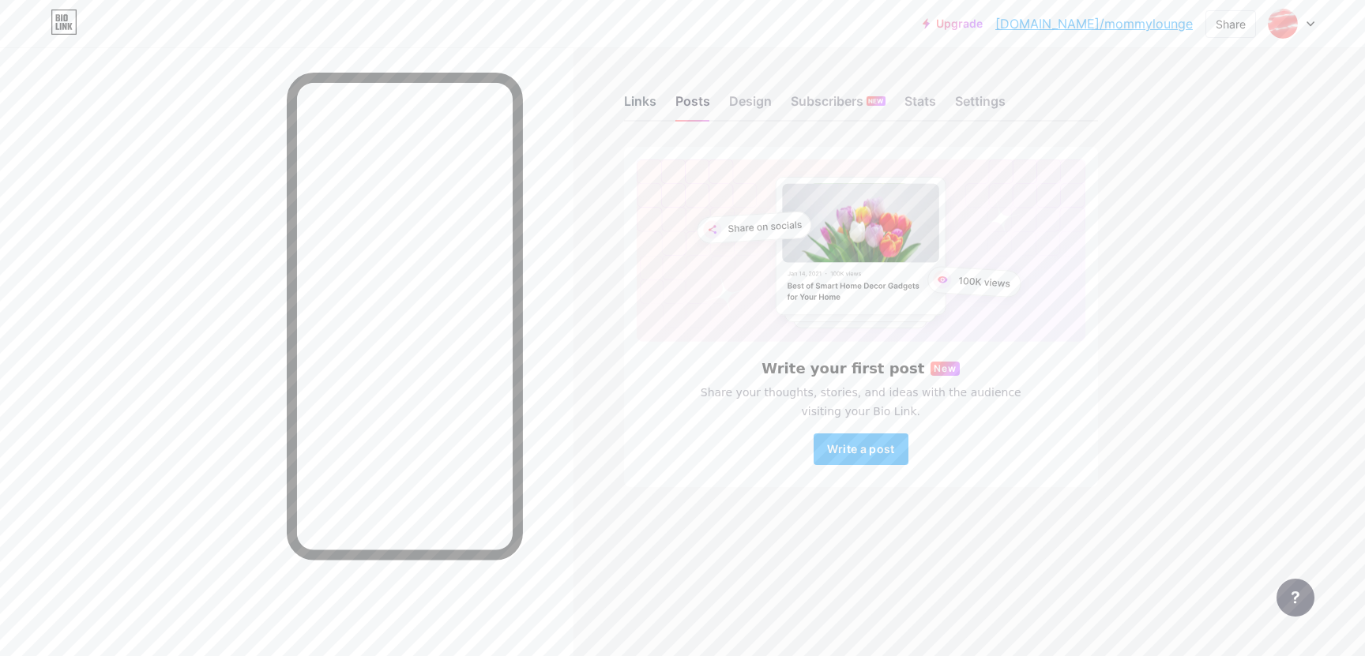
click at [652, 107] on div "Links" at bounding box center [640, 106] width 32 height 28
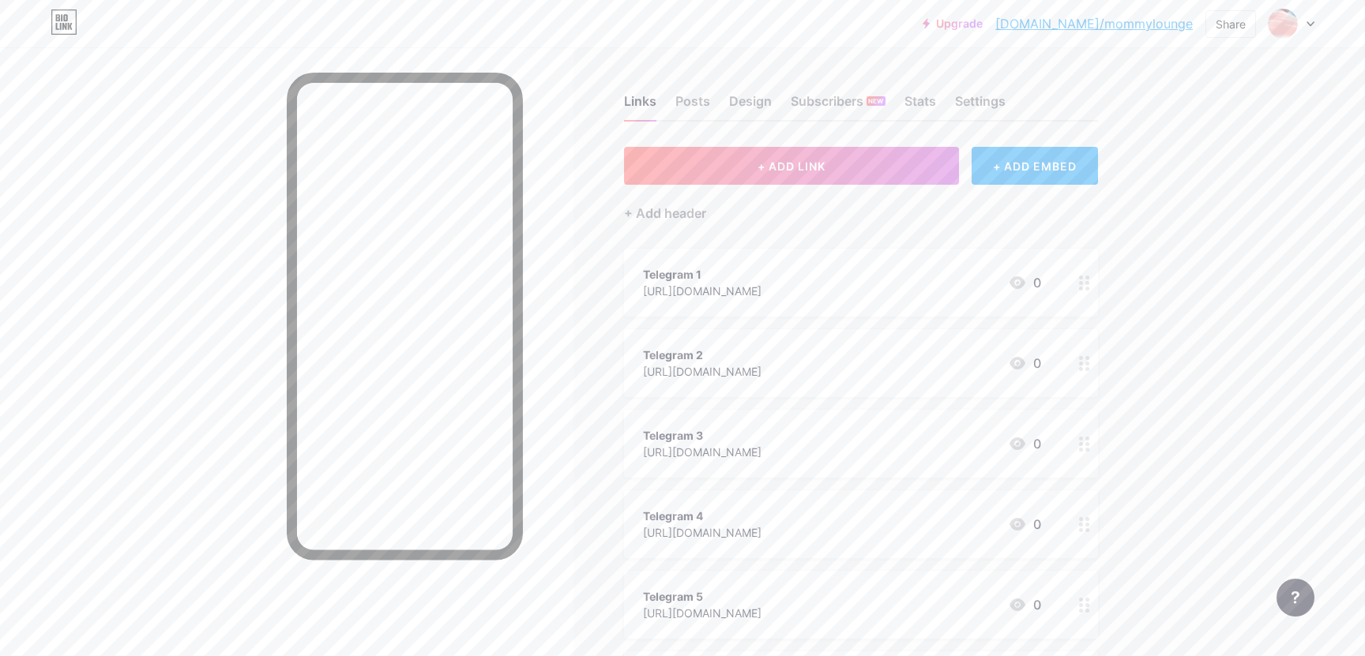
click at [750, 272] on div "Telegram 1" at bounding box center [702, 274] width 118 height 17
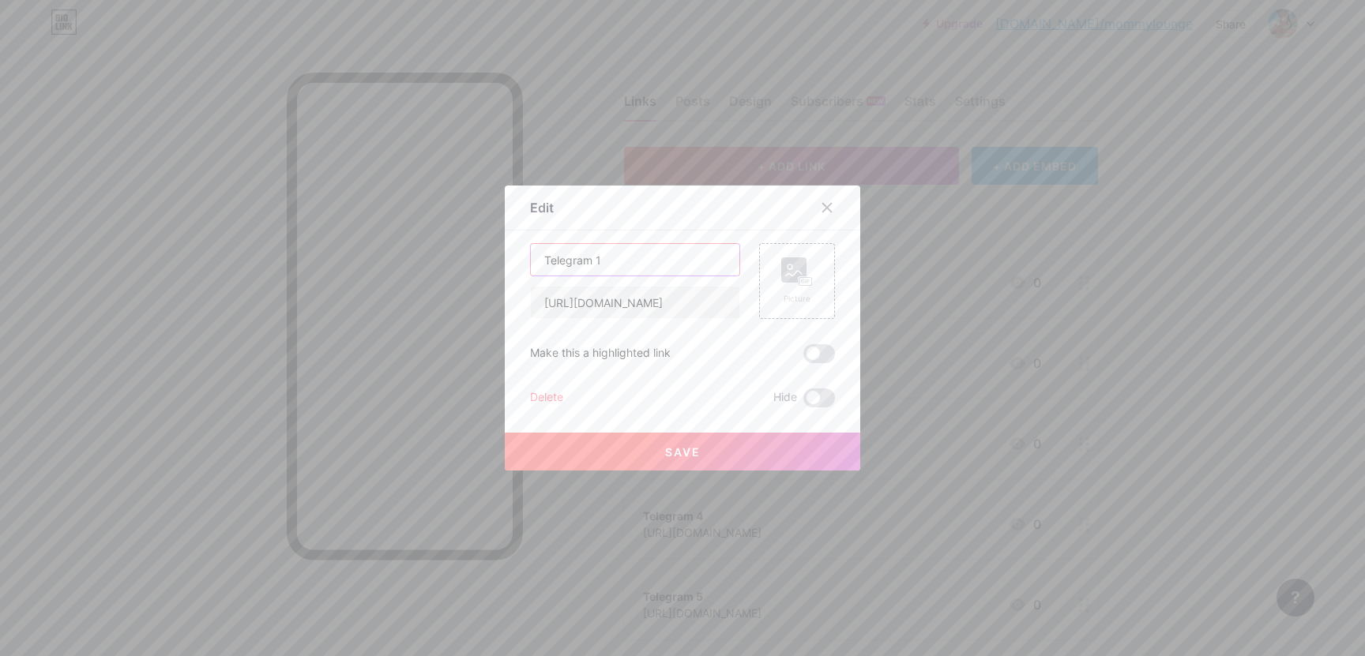
click at [687, 271] on input "Telegram 1" at bounding box center [635, 260] width 208 height 32
paste input "💎"
type input "Telegram 1 💎"
click at [1022, 265] on div at bounding box center [682, 328] width 1365 height 656
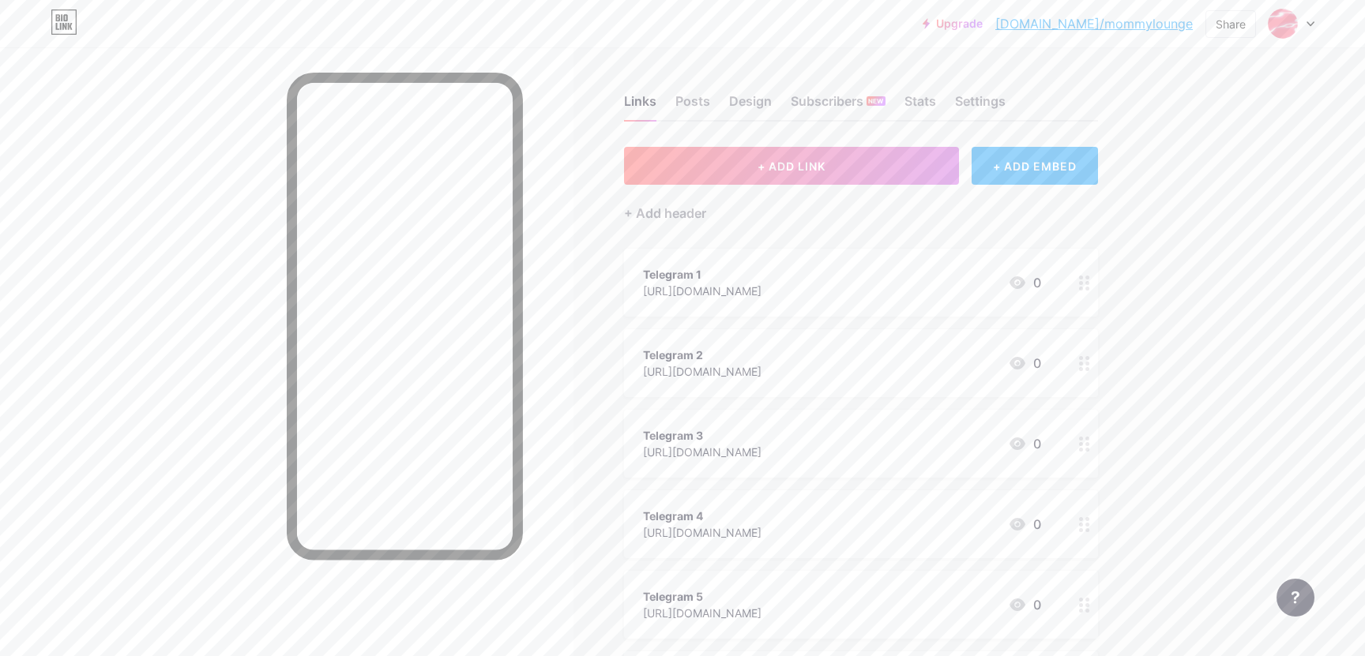
click at [875, 293] on div "Telegram 1 [URL][DOMAIN_NAME] 0" at bounding box center [842, 283] width 398 height 36
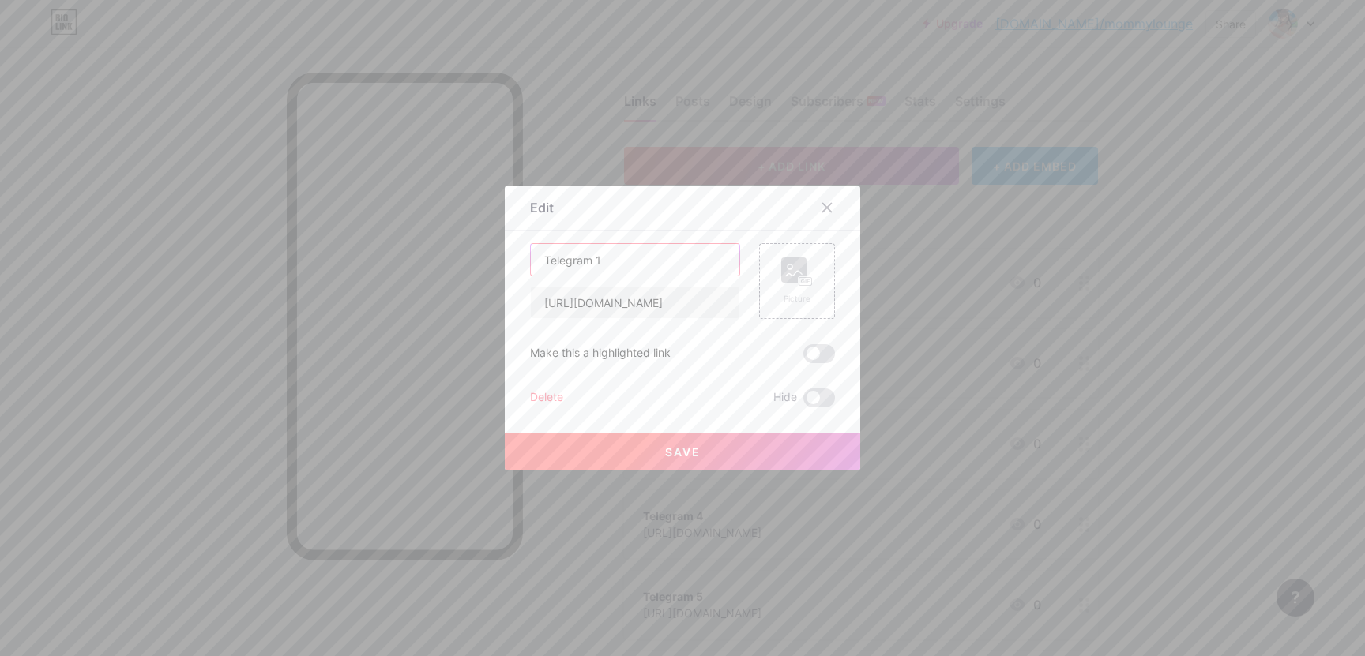
click at [697, 274] on input "Telegram 1" at bounding box center [635, 260] width 208 height 32
paste input "💎"
click at [542, 257] on input "Telegram 1" at bounding box center [635, 260] width 208 height 32
paste input "💎"
type input "💎 Telegram 1"
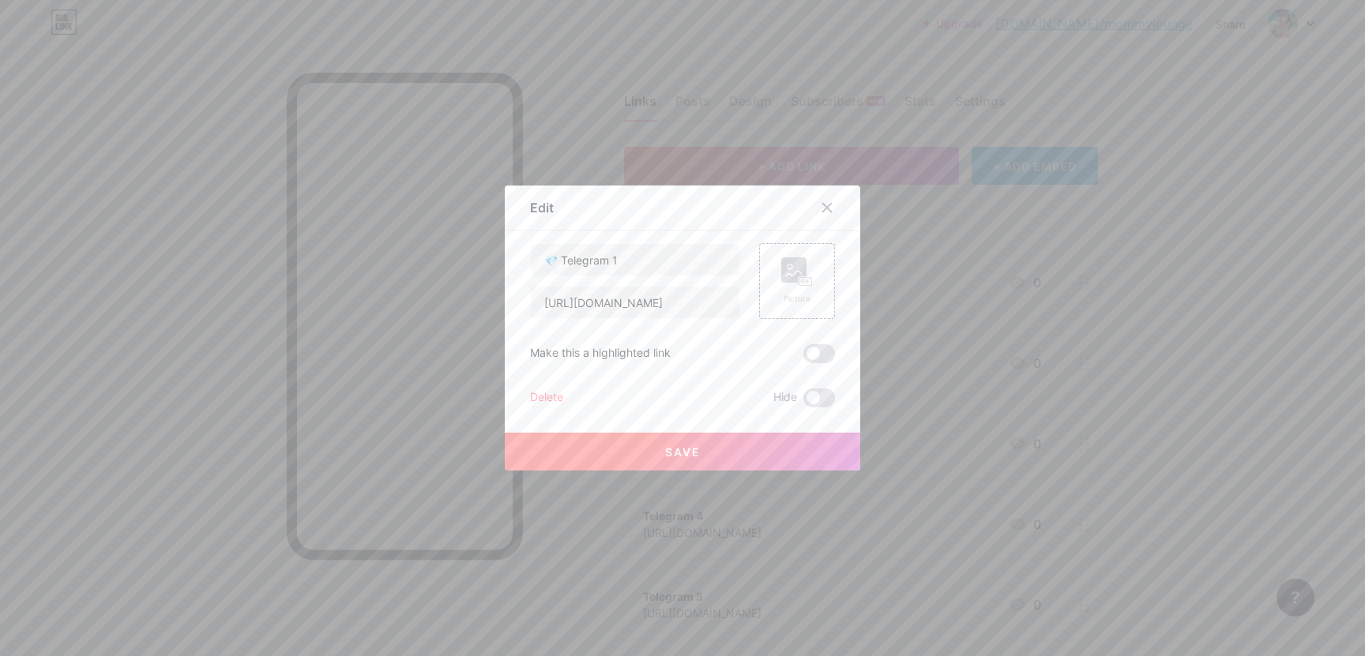
click at [614, 465] on button "Save" at bounding box center [682, 452] width 355 height 38
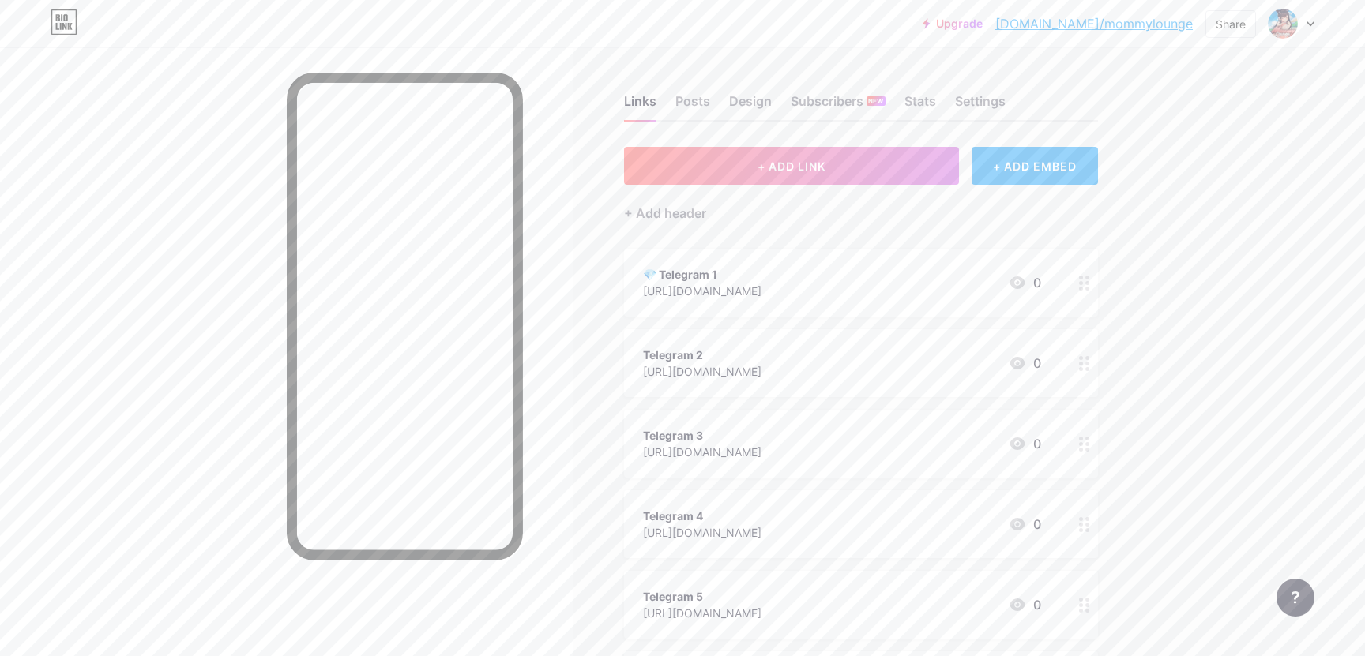
click at [761, 367] on div "[URL][DOMAIN_NAME]" at bounding box center [702, 371] width 118 height 17
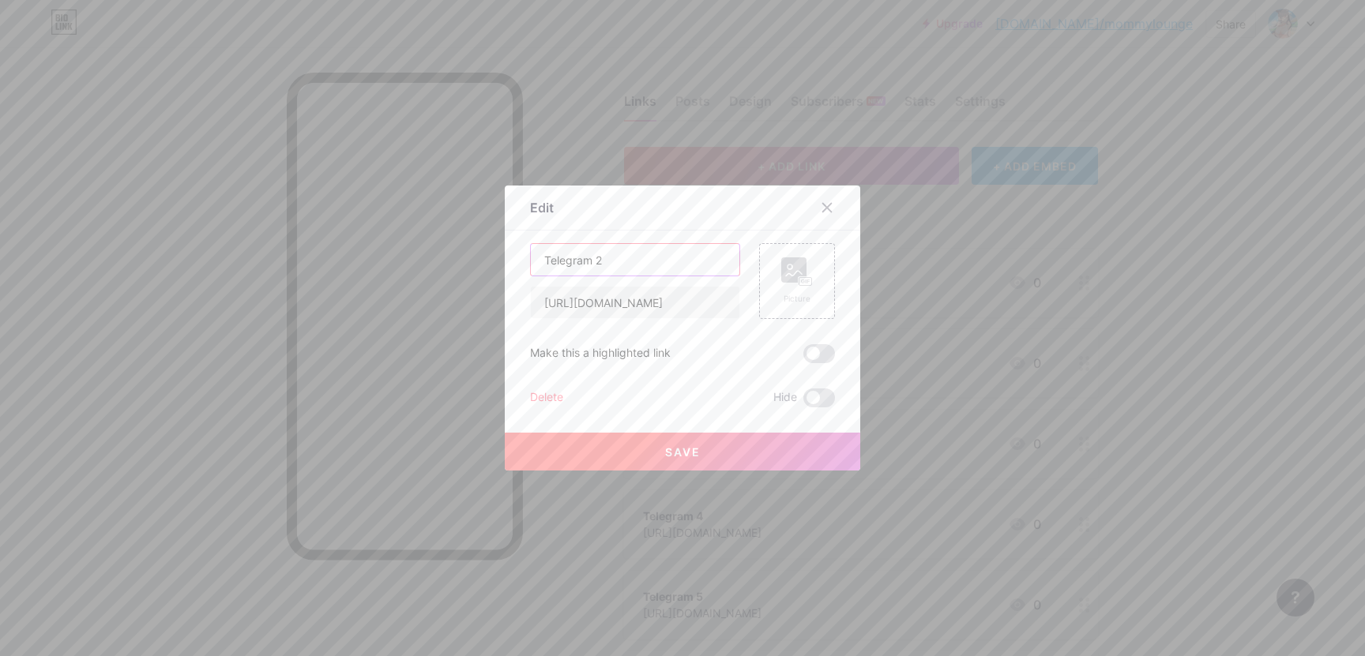
click at [554, 258] on input "Telegram 2" at bounding box center [635, 260] width 208 height 32
click at [546, 258] on input "Telegram 2" at bounding box center [635, 260] width 208 height 32
paste input "⭐"
type input "⭐ Telegram 2"
click at [610, 451] on button "Save" at bounding box center [682, 452] width 355 height 38
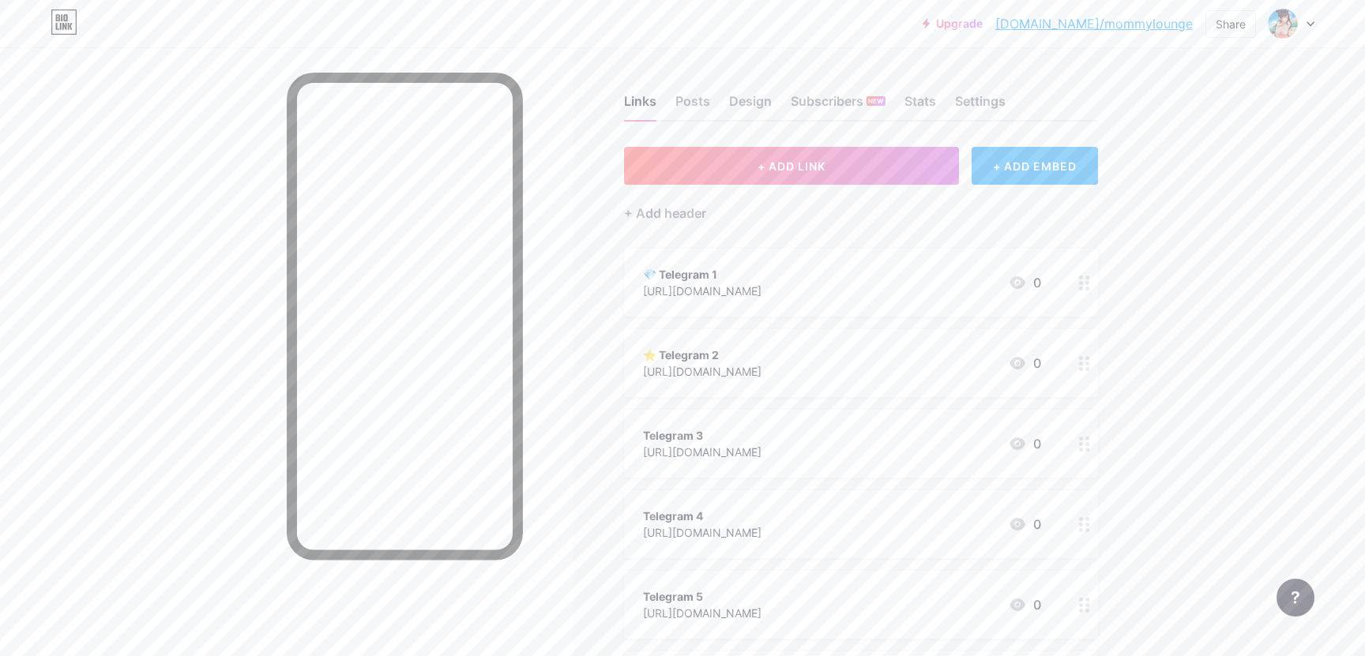
click at [705, 431] on div "Telegram 3" at bounding box center [702, 435] width 118 height 17
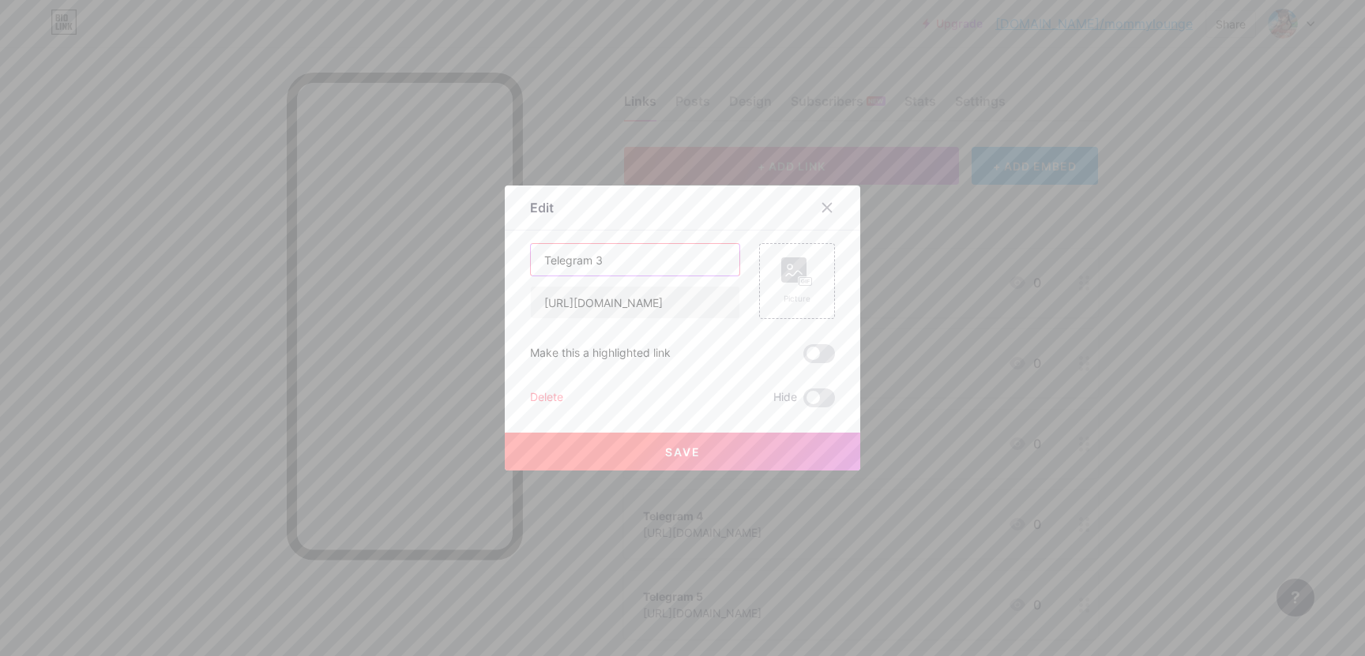
click at [544, 260] on input "Telegram 3" at bounding box center [635, 260] width 208 height 32
paste input "❤️"
type input "❤️ Telegram 3"
click at [604, 465] on button "Save" at bounding box center [682, 452] width 355 height 38
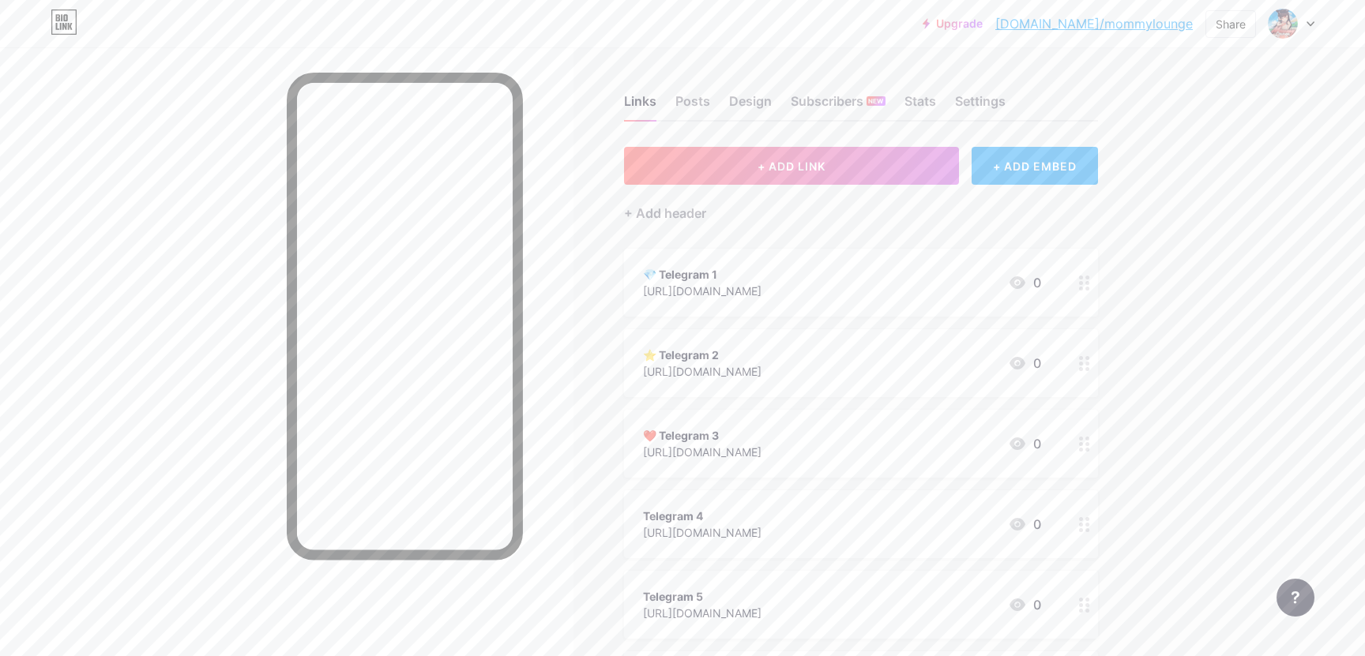
click at [734, 538] on div "[URL][DOMAIN_NAME]" at bounding box center [702, 532] width 118 height 17
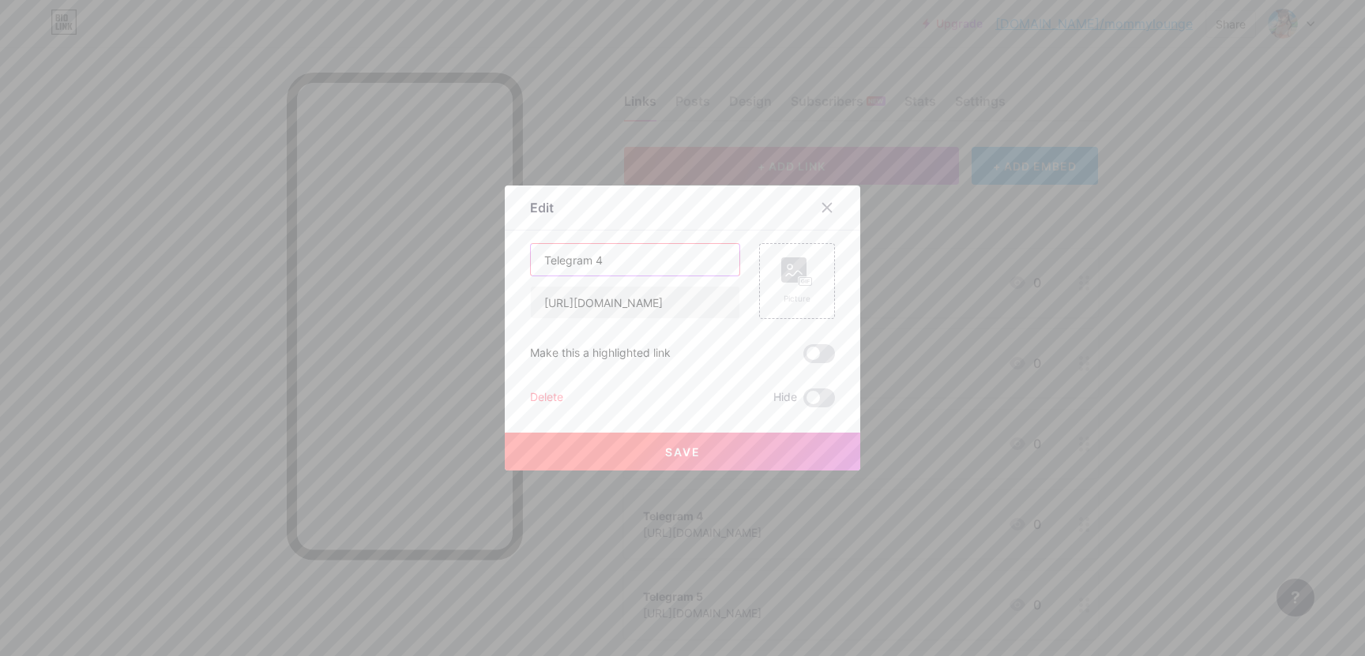
click at [540, 267] on input "Telegram 4" at bounding box center [635, 260] width 208 height 32
click at [543, 261] on input "Telegram 4" at bounding box center [635, 260] width 208 height 32
paste input "🔥"
type input "🔥 Telegram 4"
click at [589, 463] on button "Save" at bounding box center [682, 452] width 355 height 38
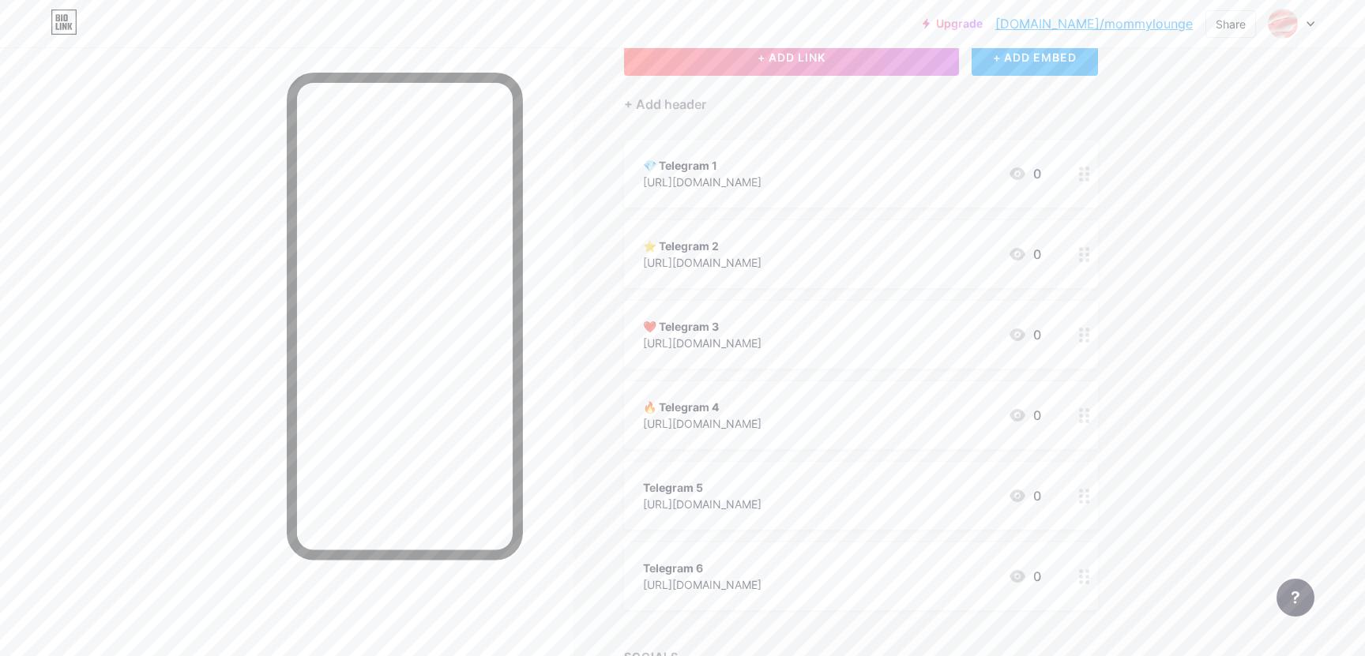
scroll to position [133, 0]
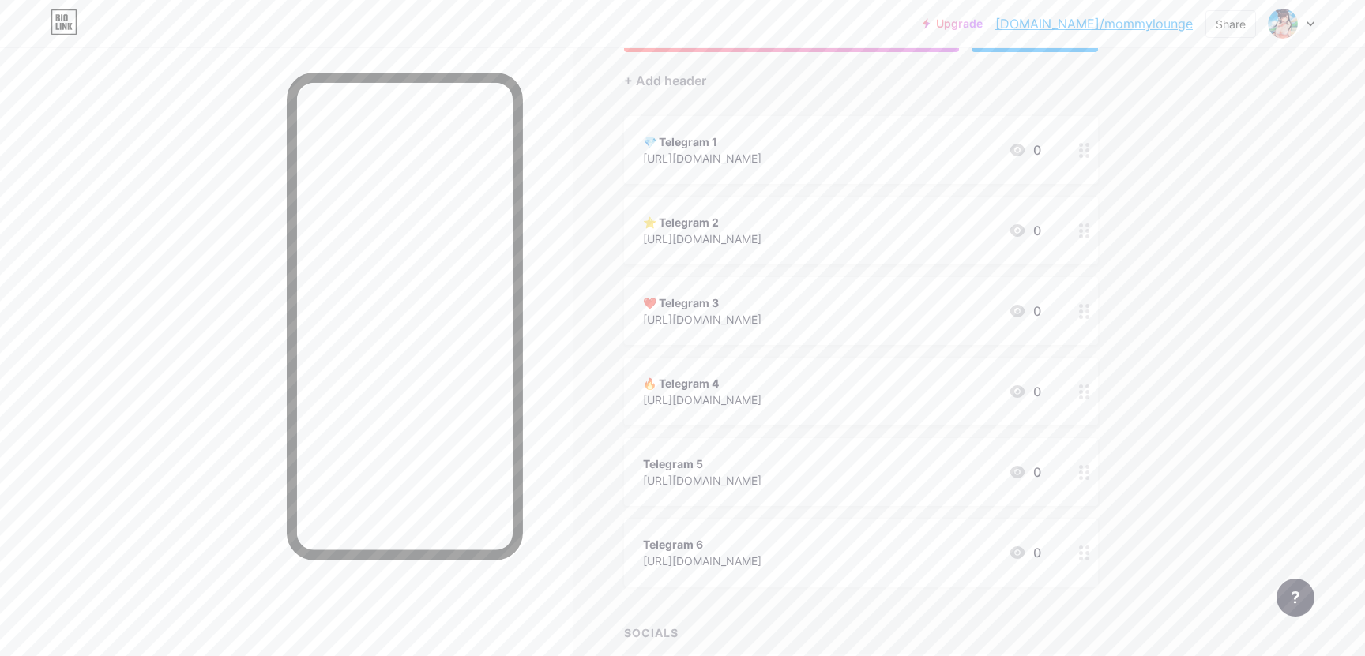
click at [734, 479] on div "[URL][DOMAIN_NAME]" at bounding box center [702, 480] width 118 height 17
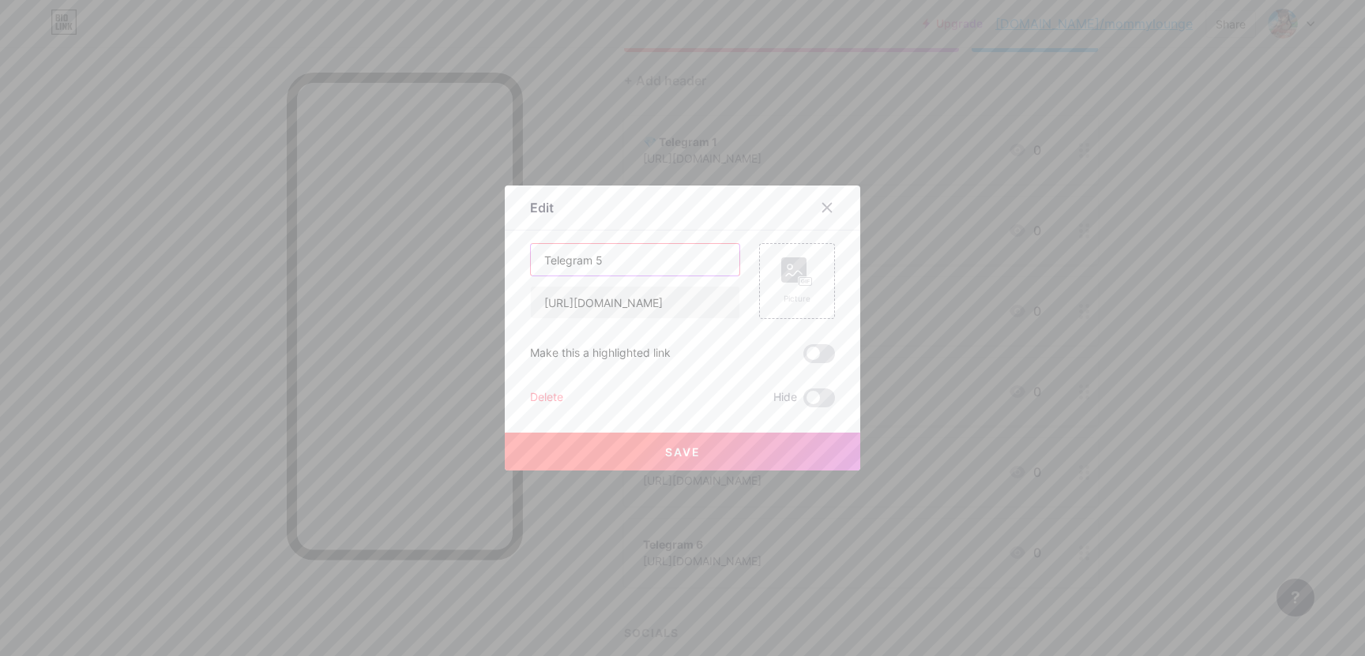
click at [543, 269] on input "Telegram 5" at bounding box center [635, 260] width 208 height 32
click at [543, 265] on input "Telegram 5" at bounding box center [635, 260] width 208 height 32
paste input "🚀"
type input "🚀 Telegram 5"
click at [599, 439] on button "Save" at bounding box center [682, 452] width 355 height 38
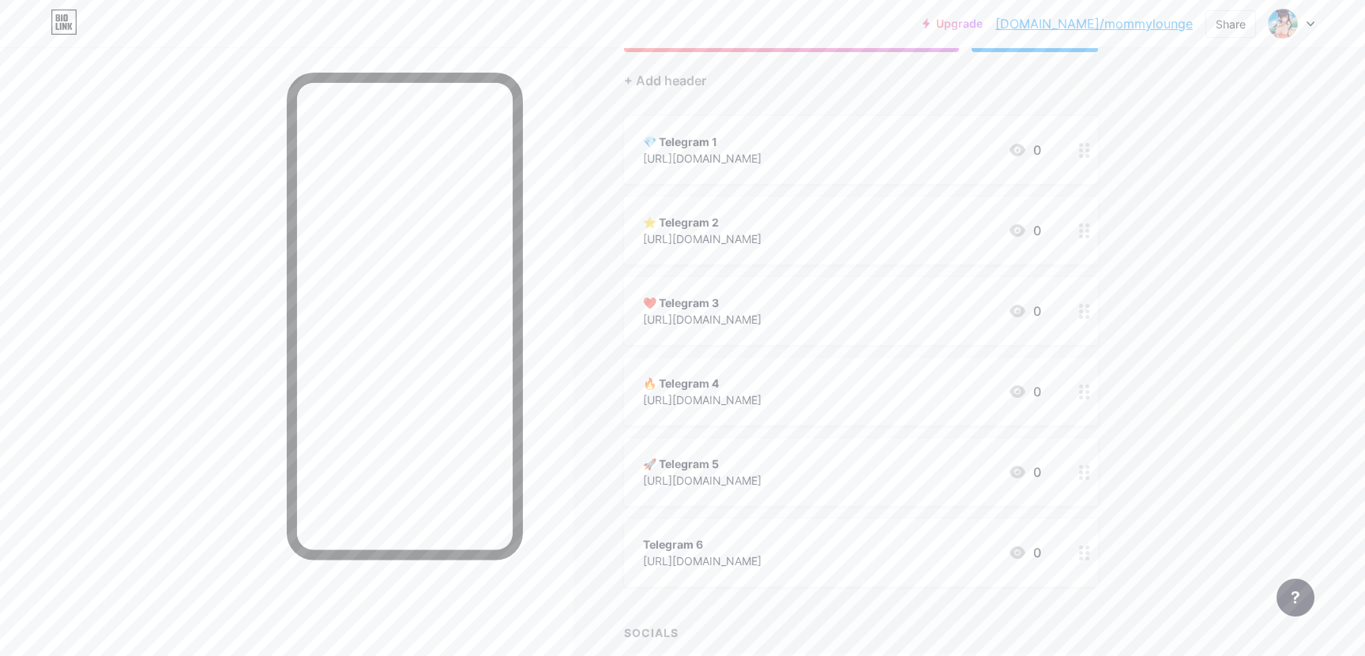
scroll to position [246, 0]
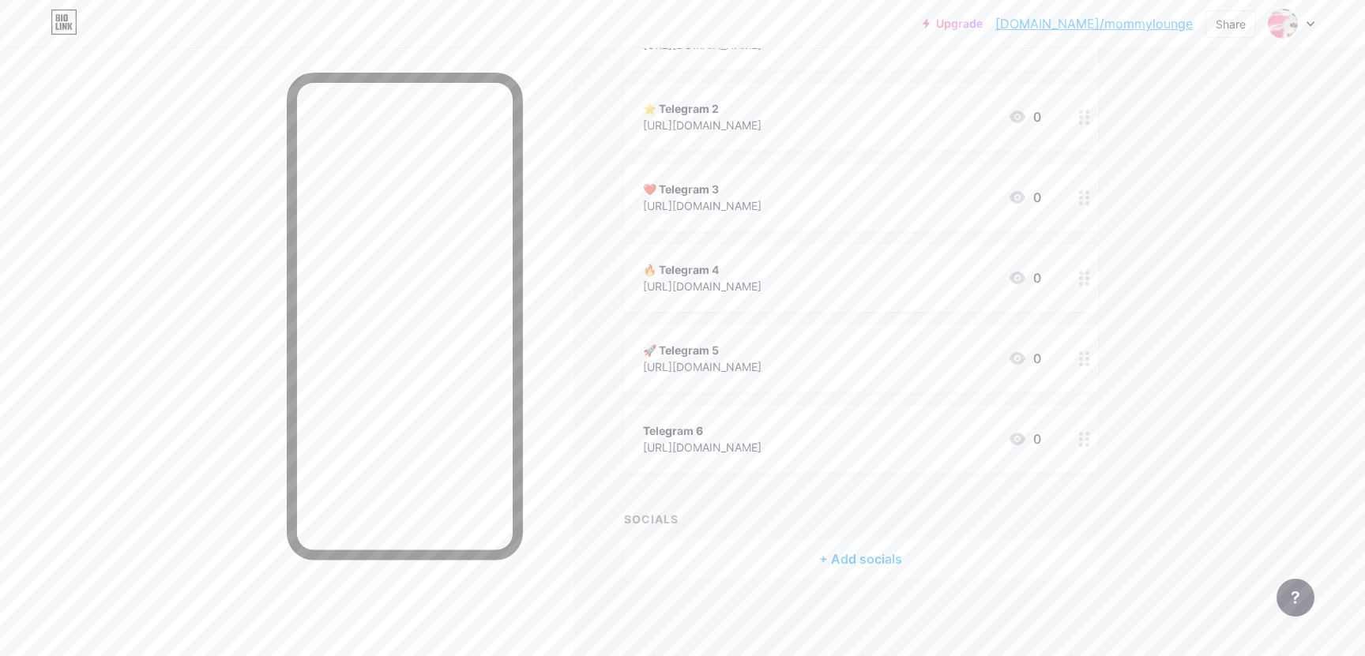
click at [709, 430] on div "Telegram 6" at bounding box center [702, 430] width 118 height 17
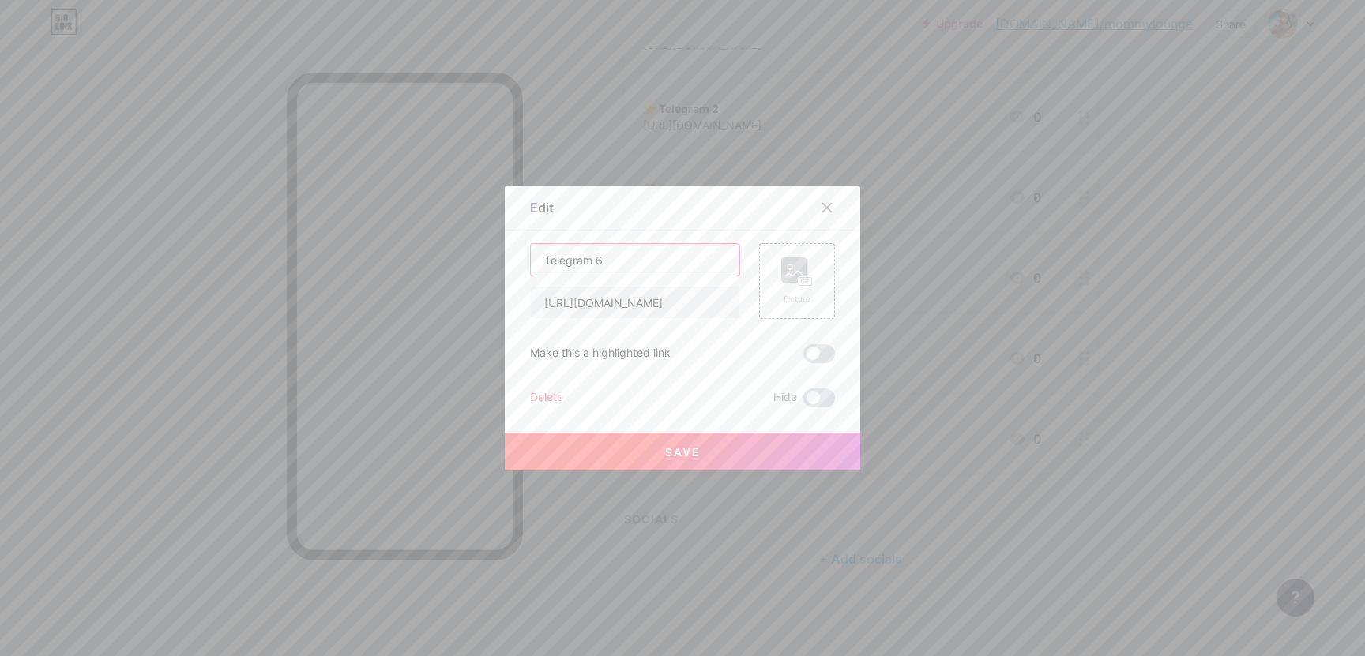
click at [544, 267] on input "Telegram 6" at bounding box center [635, 260] width 208 height 32
click at [544, 260] on input "Telegram 6" at bounding box center [635, 260] width 208 height 32
paste input "✅"
type input "✅ Telegram 6"
click at [643, 447] on button "Save" at bounding box center [682, 452] width 355 height 38
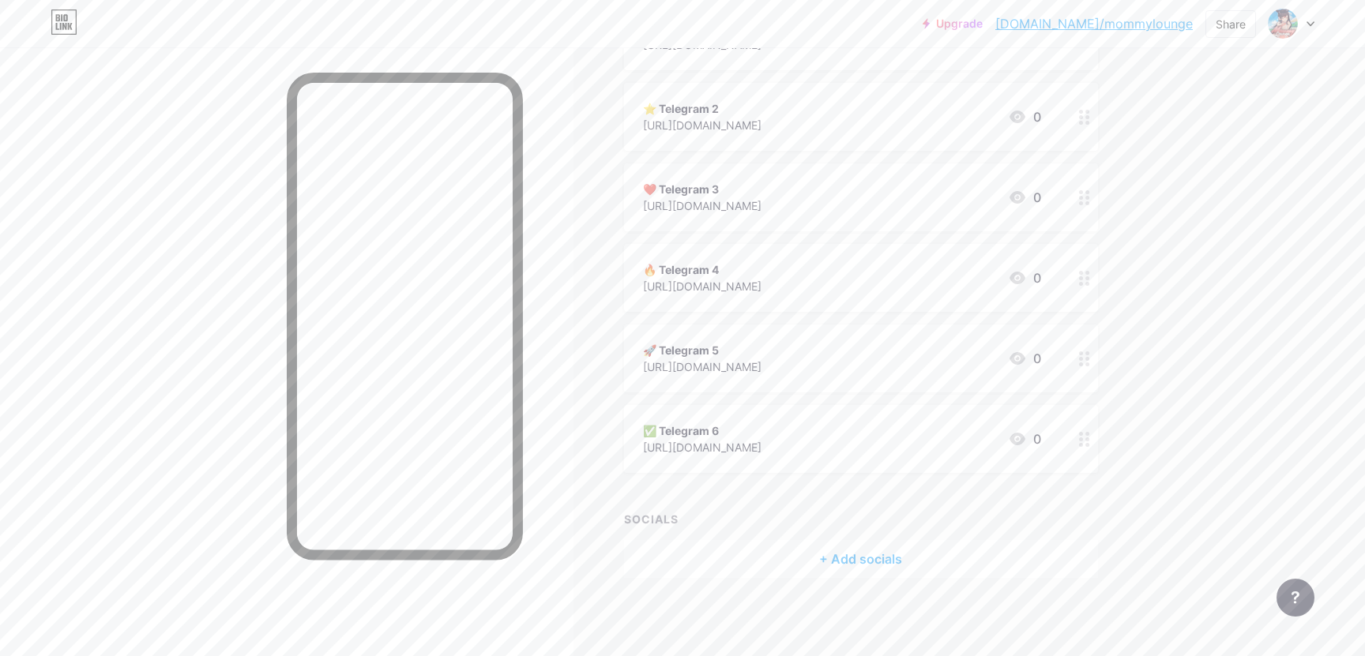
click at [1102, 28] on link "[DOMAIN_NAME]/mommylounge" at bounding box center [1093, 23] width 197 height 19
